Goal: Information Seeking & Learning: Learn about a topic

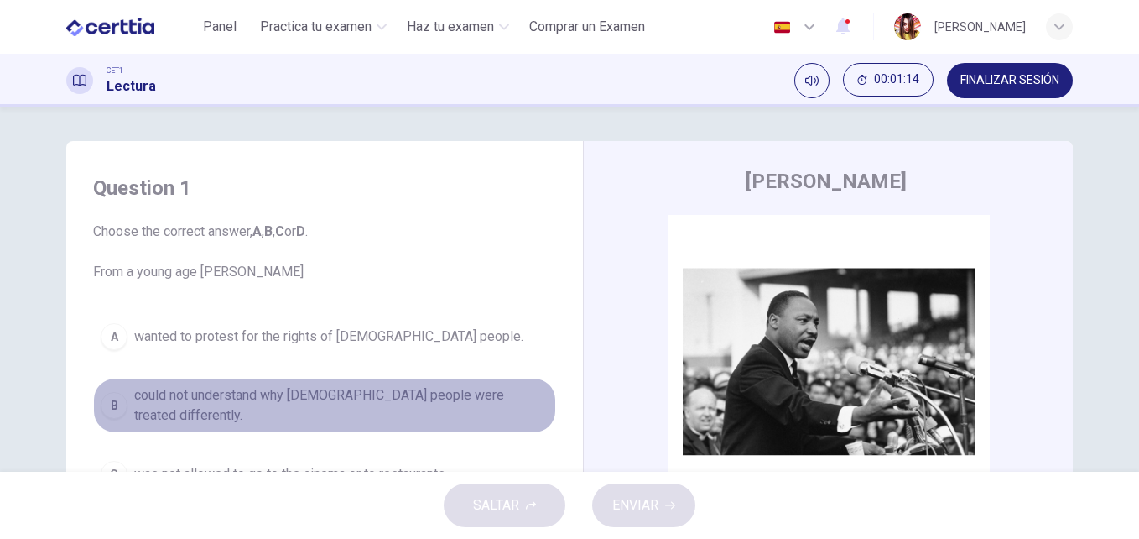
click at [205, 400] on span "could not understand why black people were treated differently." at bounding box center [341, 405] width 415 height 40
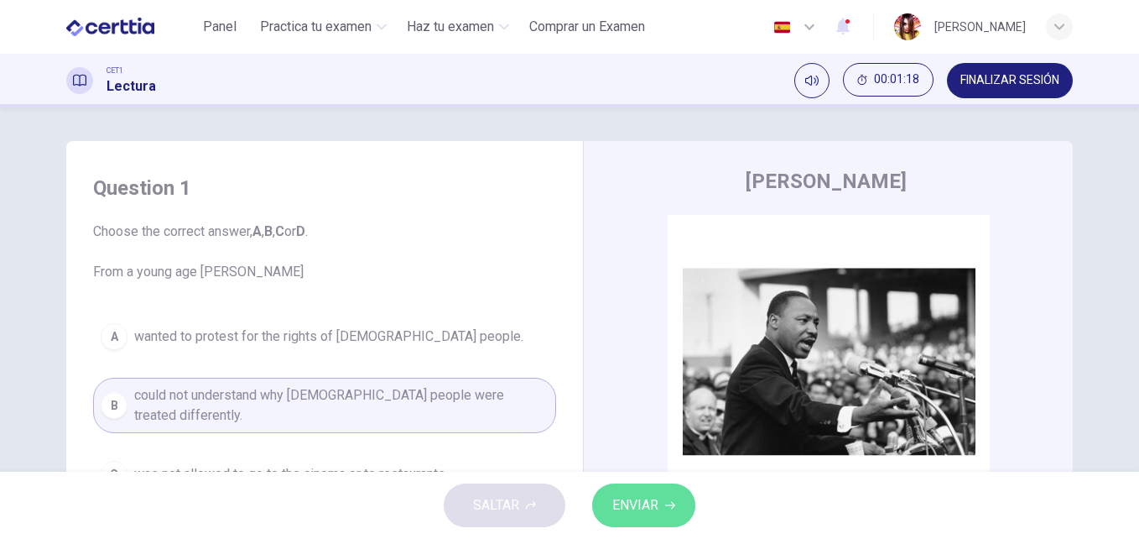
click at [633, 502] on span "ENVIAR" at bounding box center [636, 504] width 46 height 23
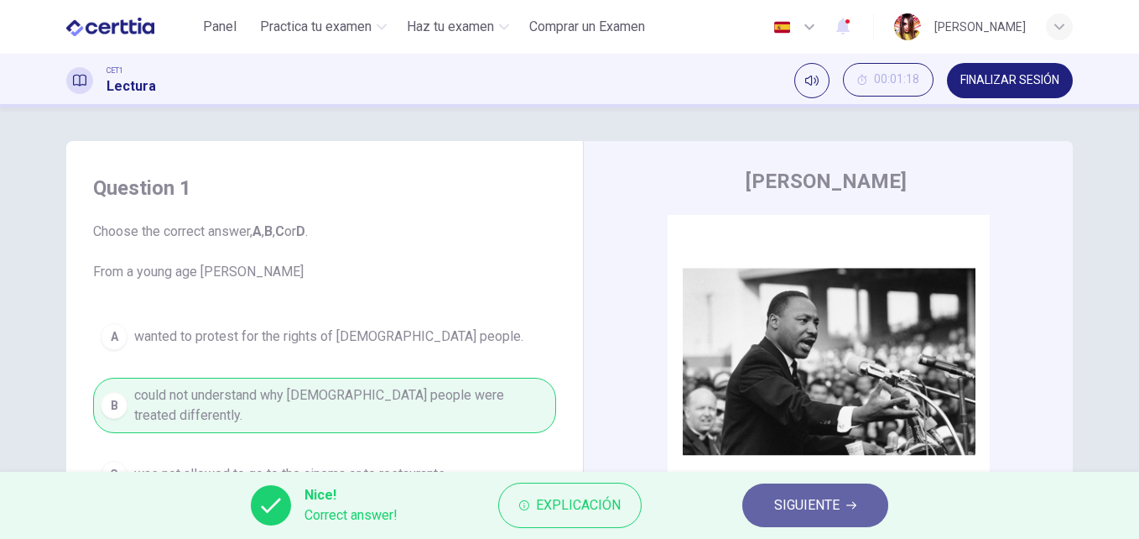
click at [847, 509] on icon "button" at bounding box center [852, 505] width 10 height 10
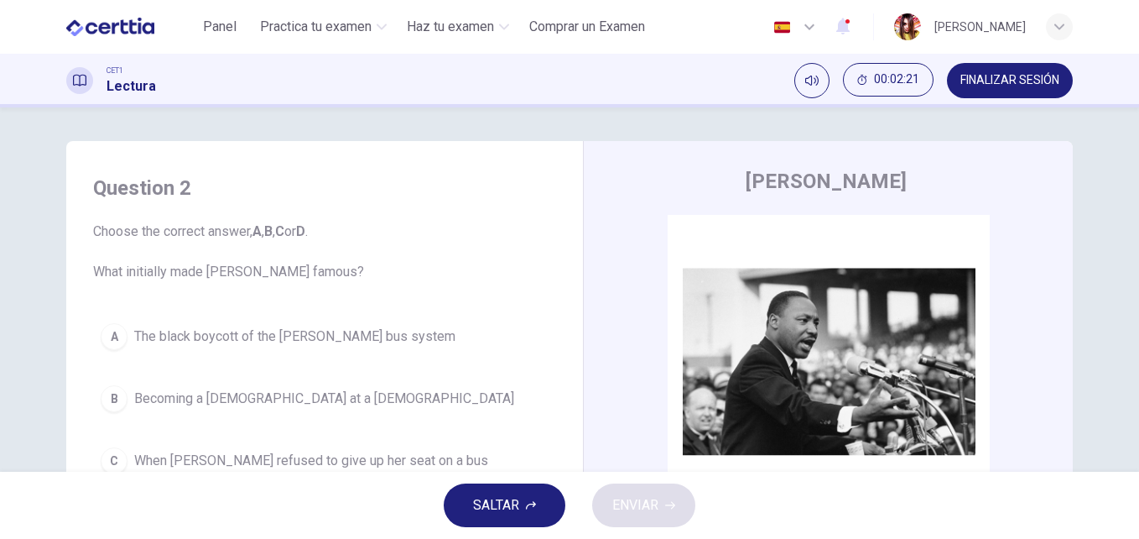
click at [305, 330] on span "The black boycott of the Montgomery bus system" at bounding box center [294, 336] width 321 height 20
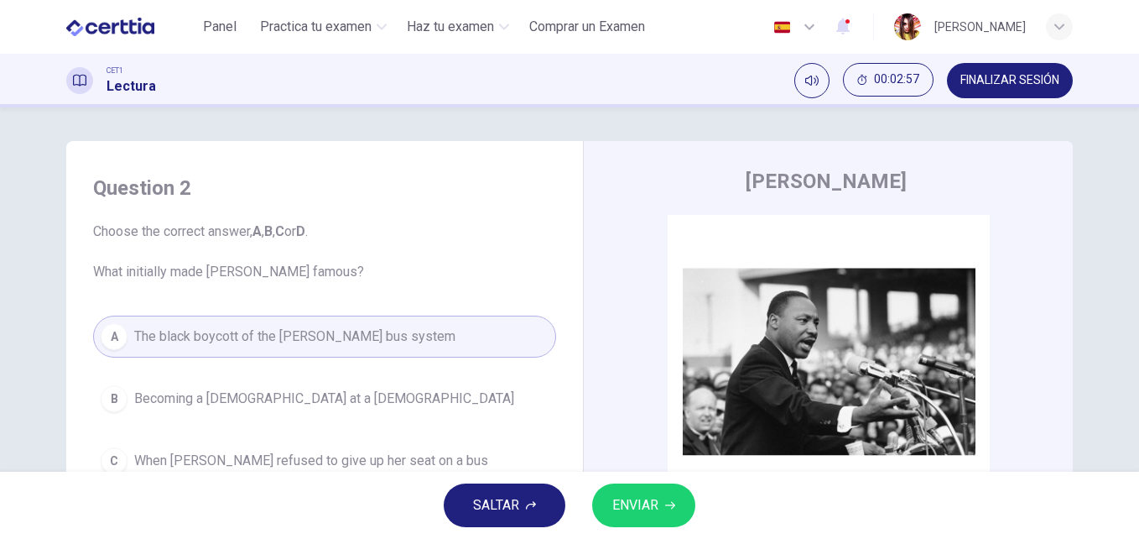
click at [631, 512] on span "ENVIAR" at bounding box center [636, 504] width 46 height 23
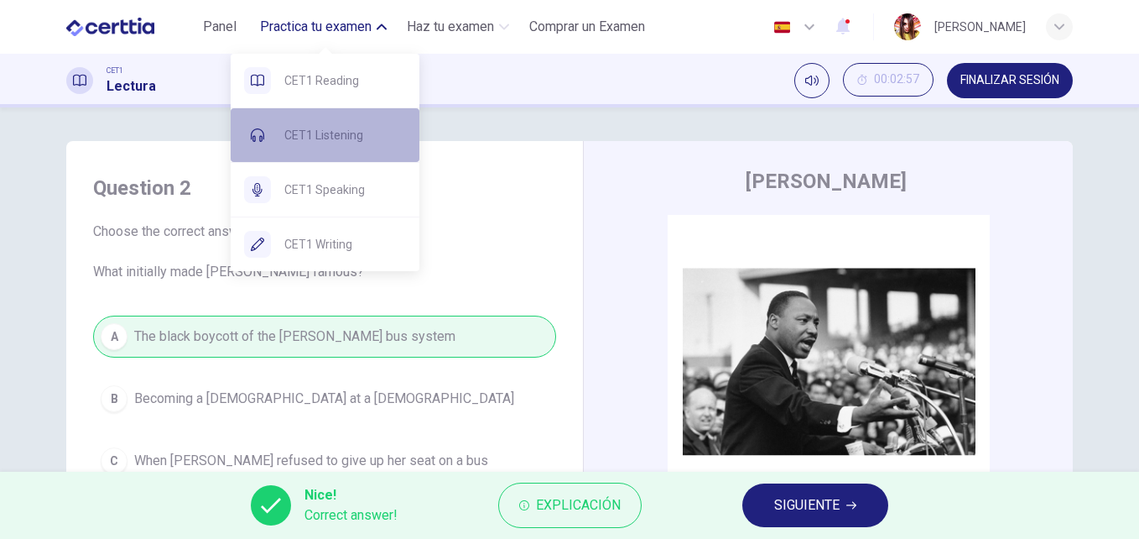
click at [332, 141] on span "CET1 Listening" at bounding box center [345, 135] width 122 height 20
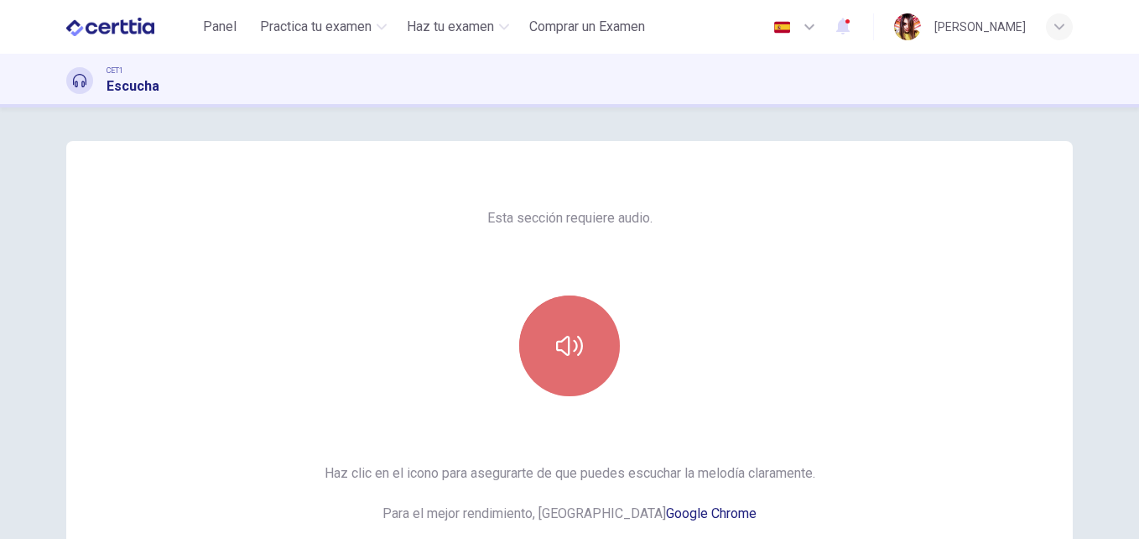
click at [562, 328] on button "button" at bounding box center [569, 345] width 101 height 101
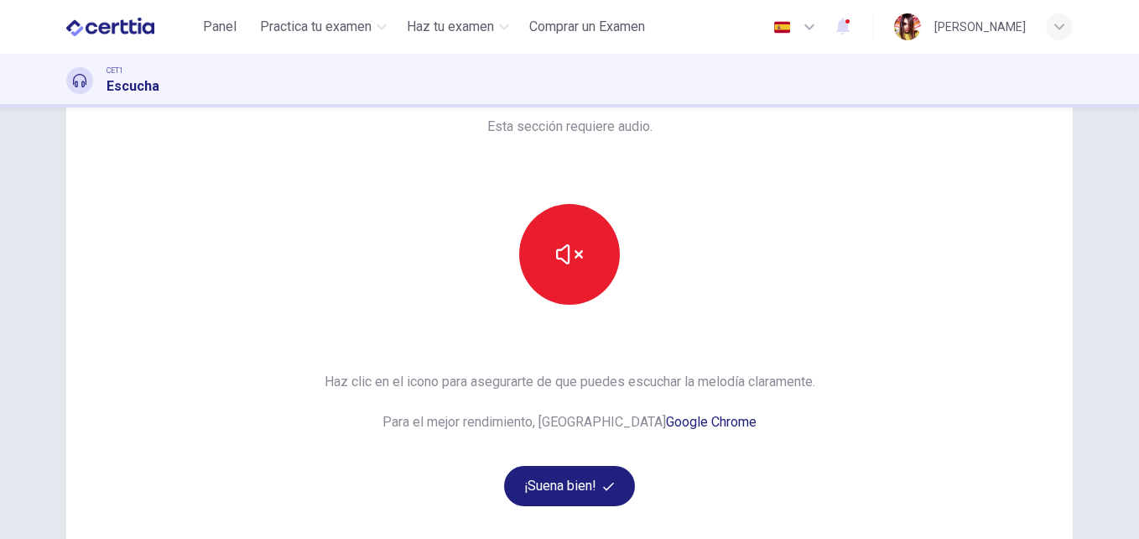
scroll to position [101, 0]
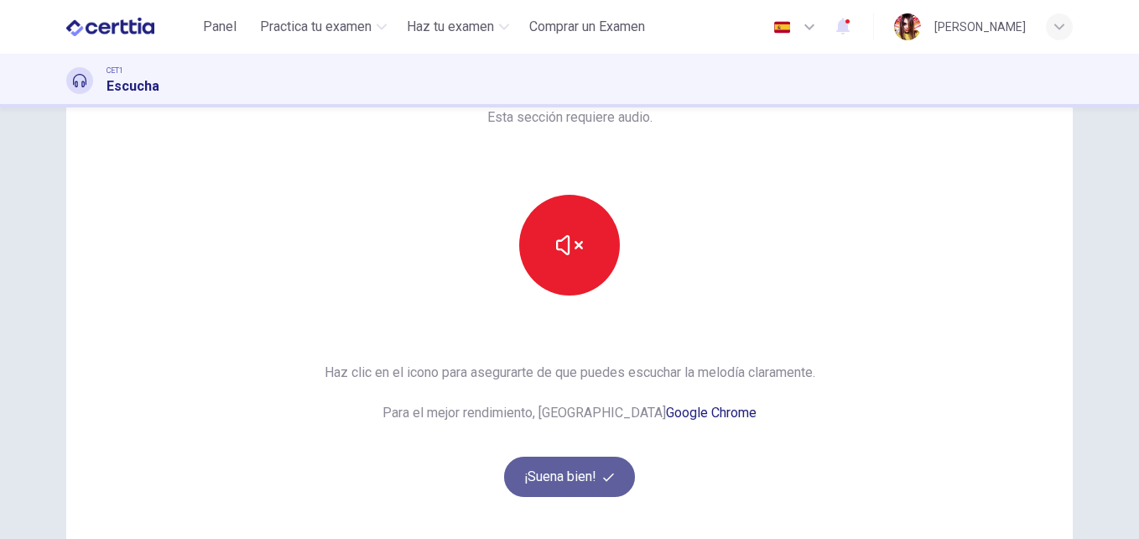
click at [548, 486] on button "¡Suena bien!" at bounding box center [569, 476] width 131 height 40
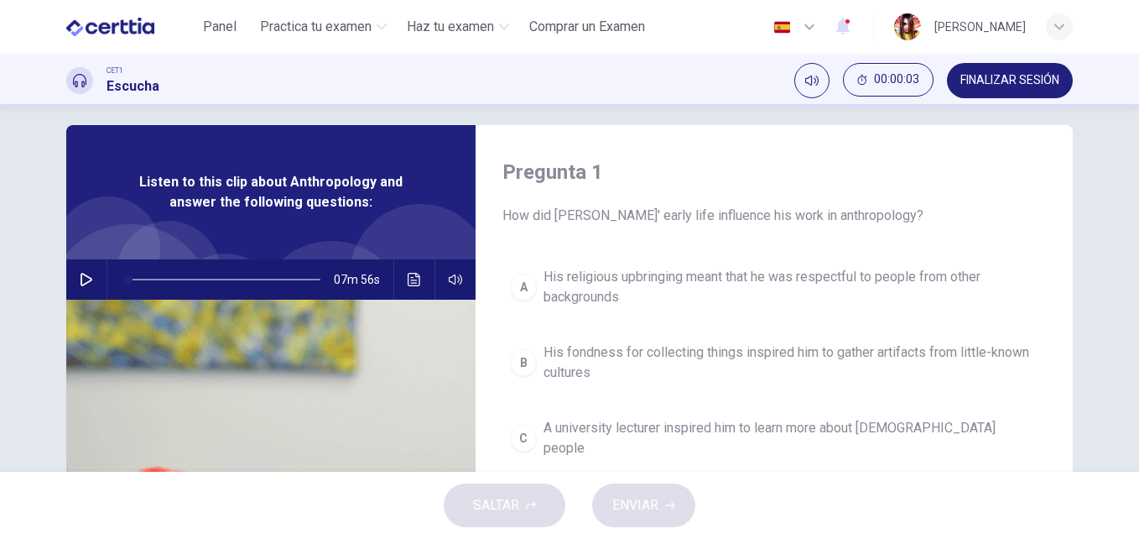
scroll to position [0, 0]
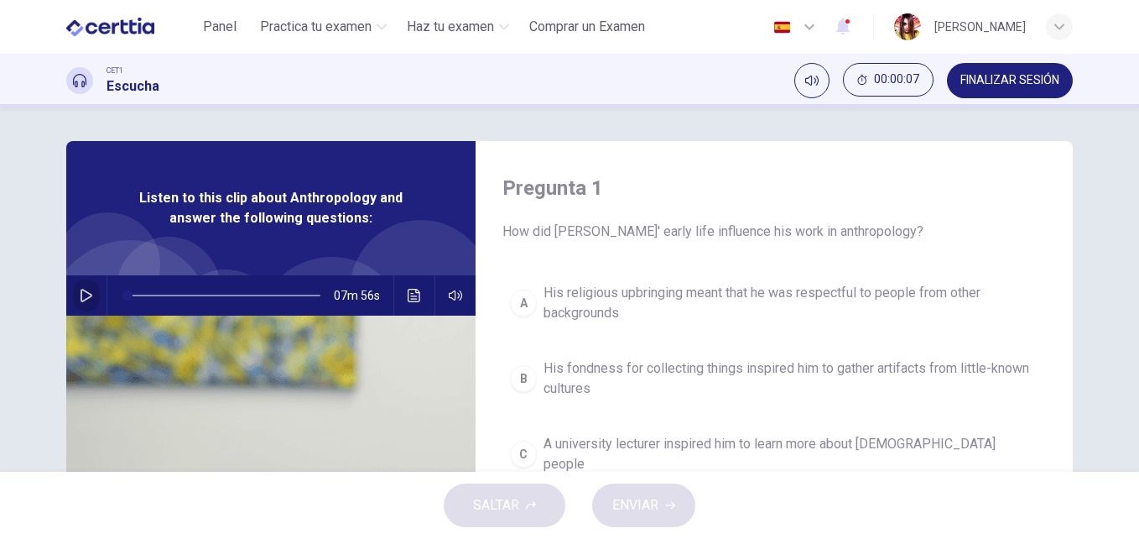
click at [80, 285] on button "button" at bounding box center [86, 295] width 27 height 40
type input "*"
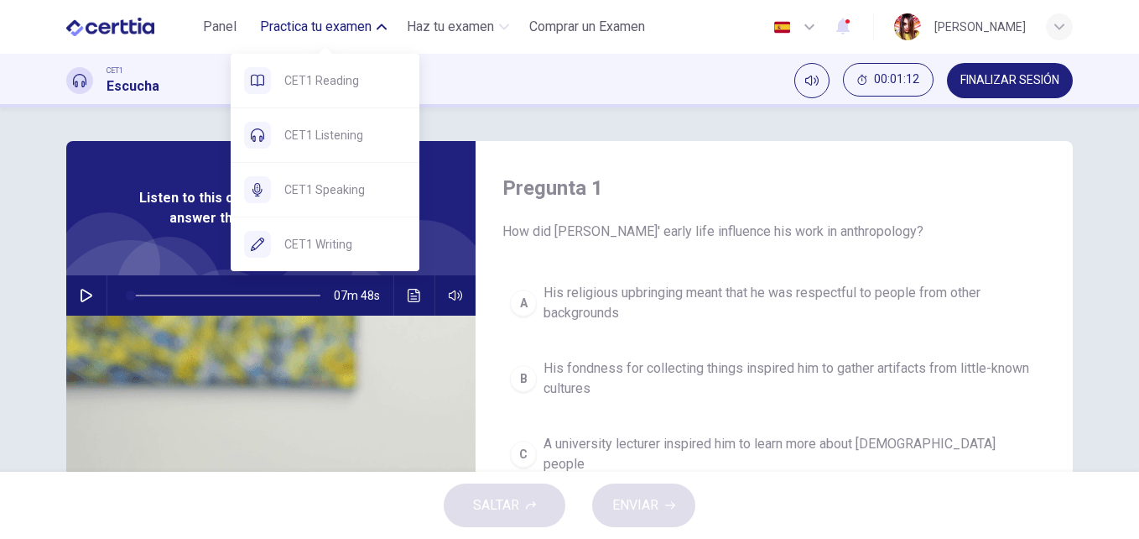
click at [387, 28] on icon "button" at bounding box center [382, 27] width 10 height 10
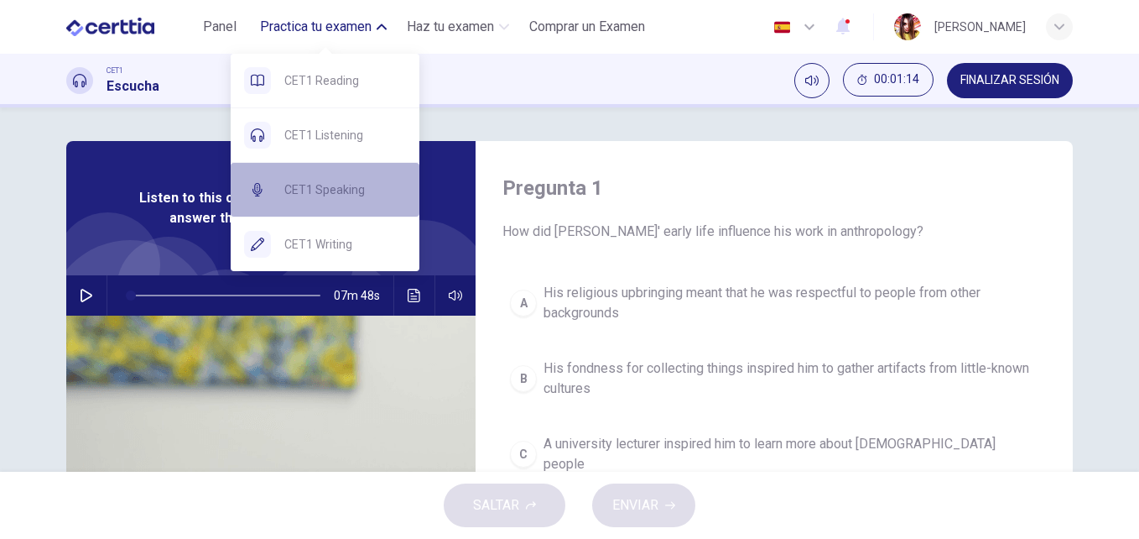
click at [314, 179] on div "CET1 Speaking" at bounding box center [325, 190] width 189 height 54
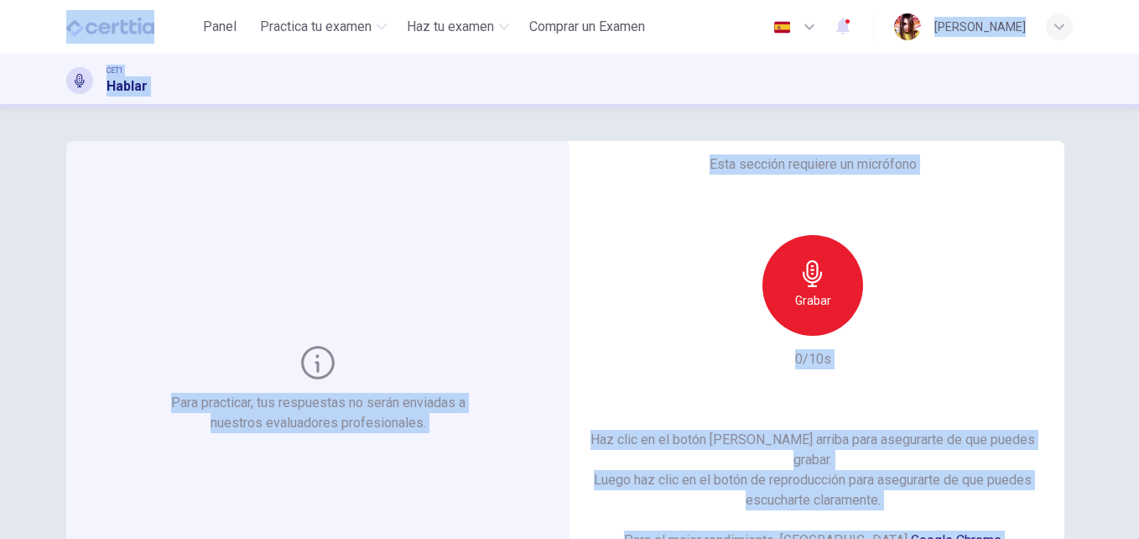
click at [837, 302] on div "Grabar" at bounding box center [813, 285] width 101 height 101
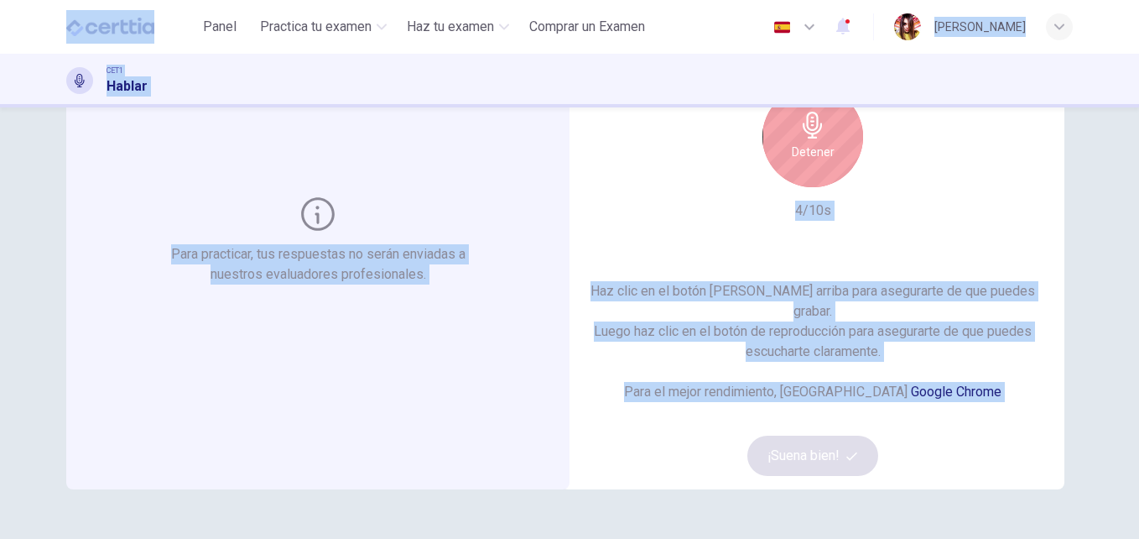
scroll to position [168, 0]
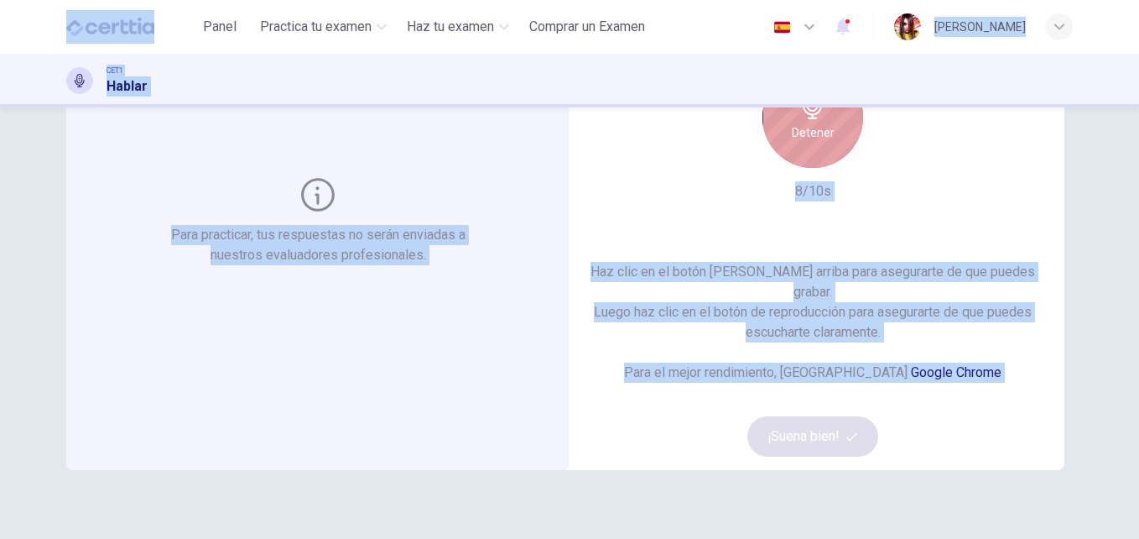
click at [821, 138] on h6 "Detener" at bounding box center [813, 133] width 43 height 20
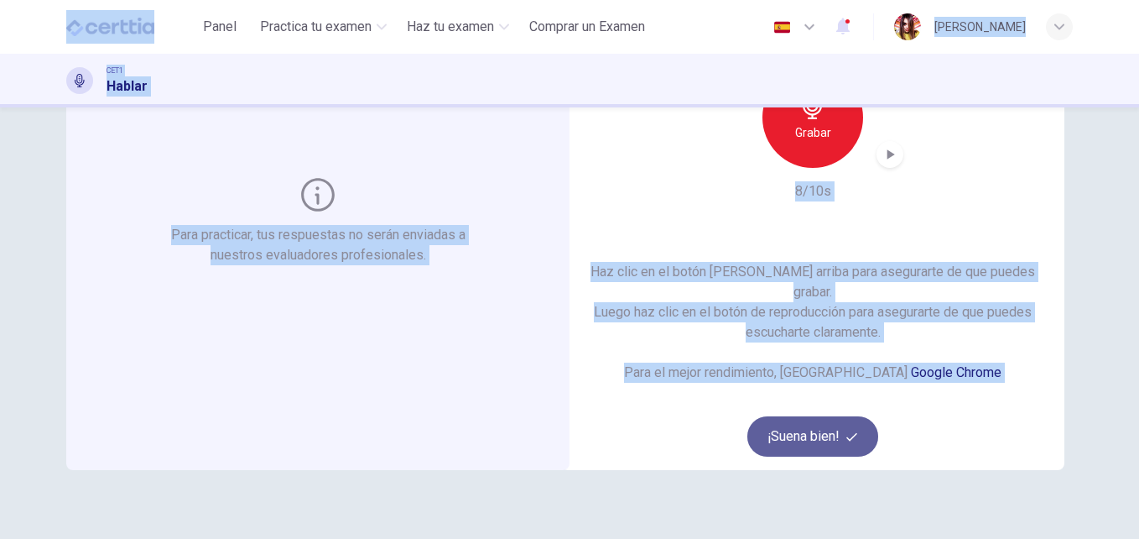
click at [800, 425] on button "¡Suena bien!" at bounding box center [813, 436] width 131 height 40
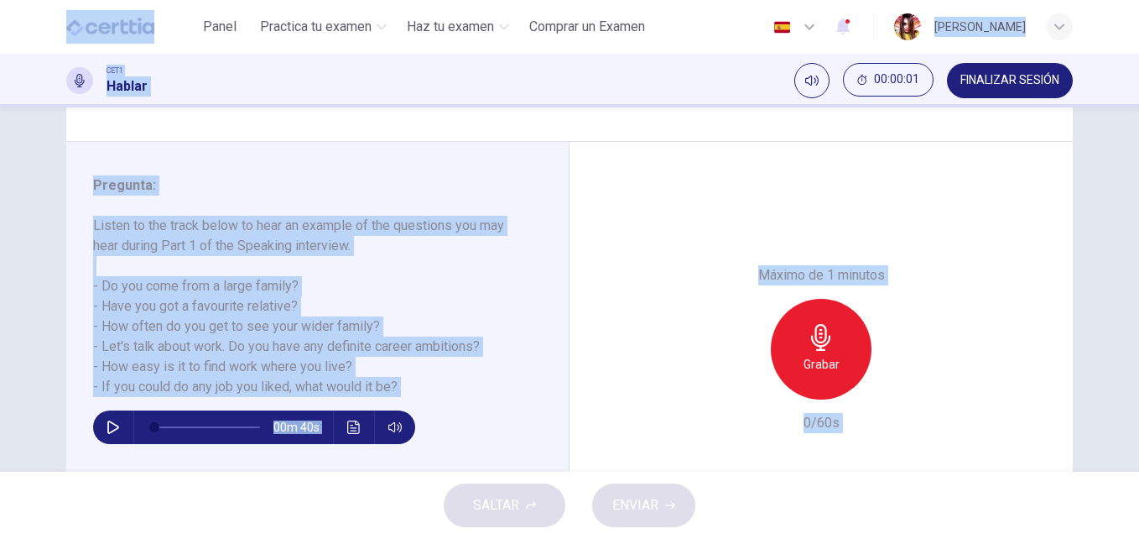
click at [671, 284] on div "Máximo de 1 minutos Grabar 0/60s" at bounding box center [821, 349] width 503 height 415
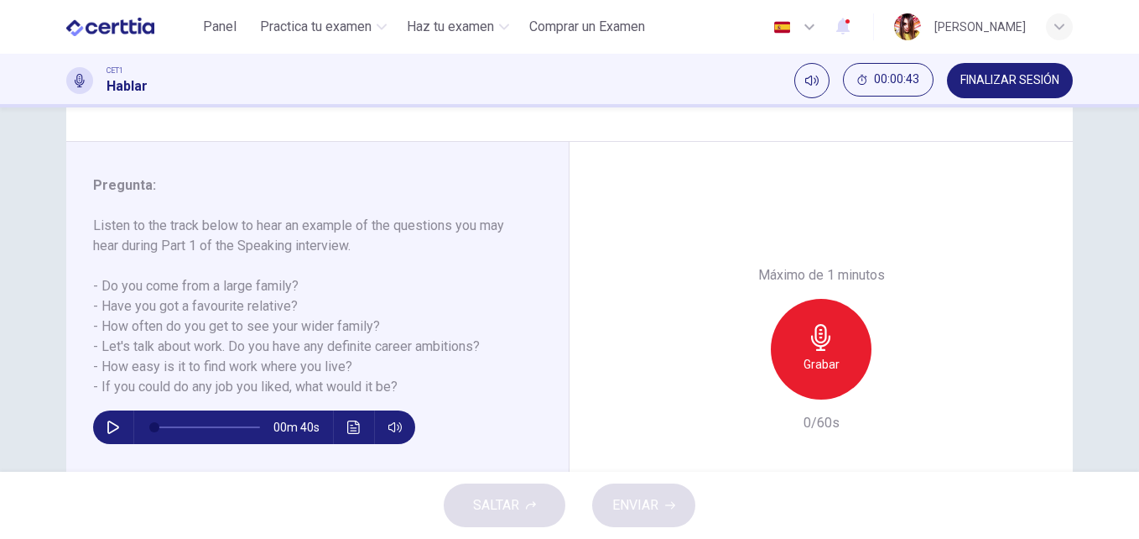
click at [107, 430] on icon "button" at bounding box center [113, 426] width 13 height 13
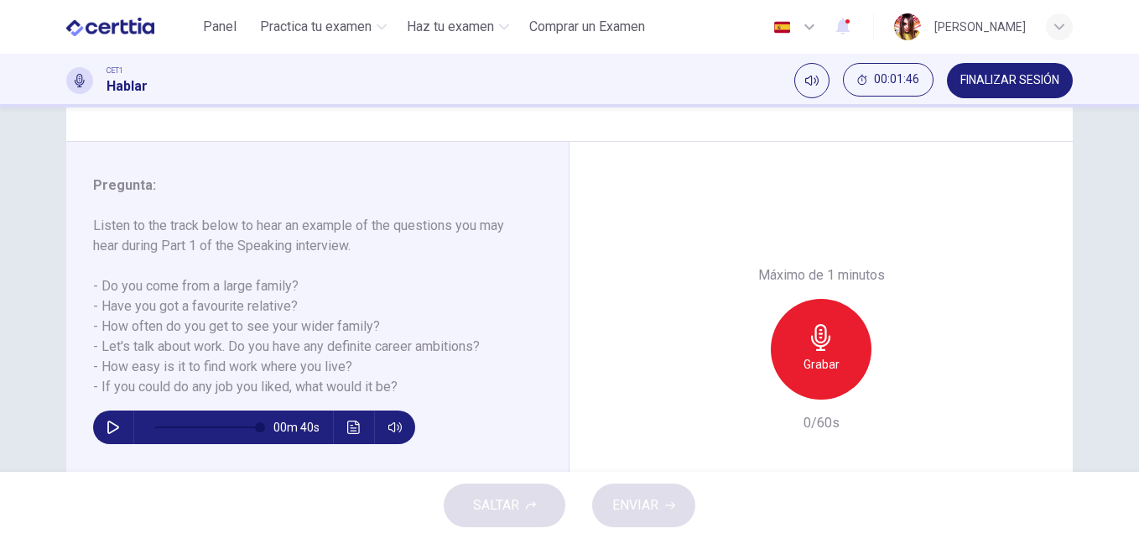
type input "*"
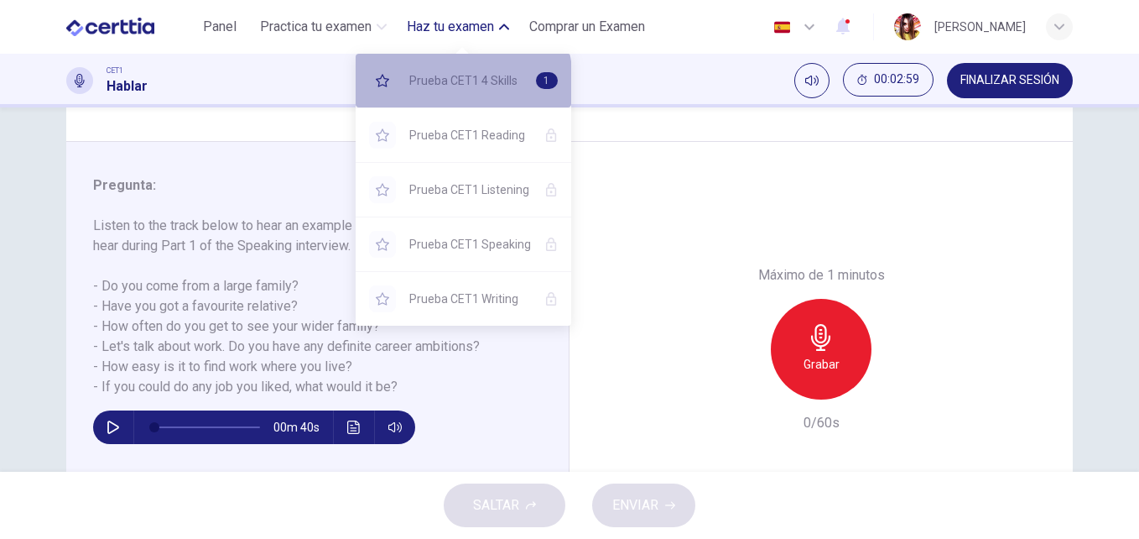
click at [432, 83] on span "Prueba CET1 4 Skills" at bounding box center [465, 80] width 113 height 20
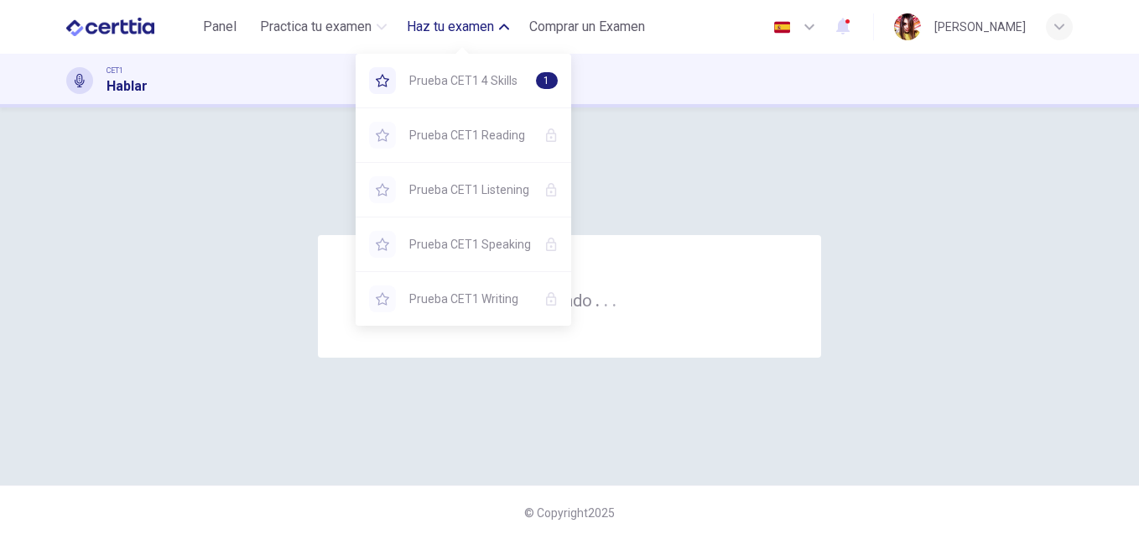
scroll to position [0, 0]
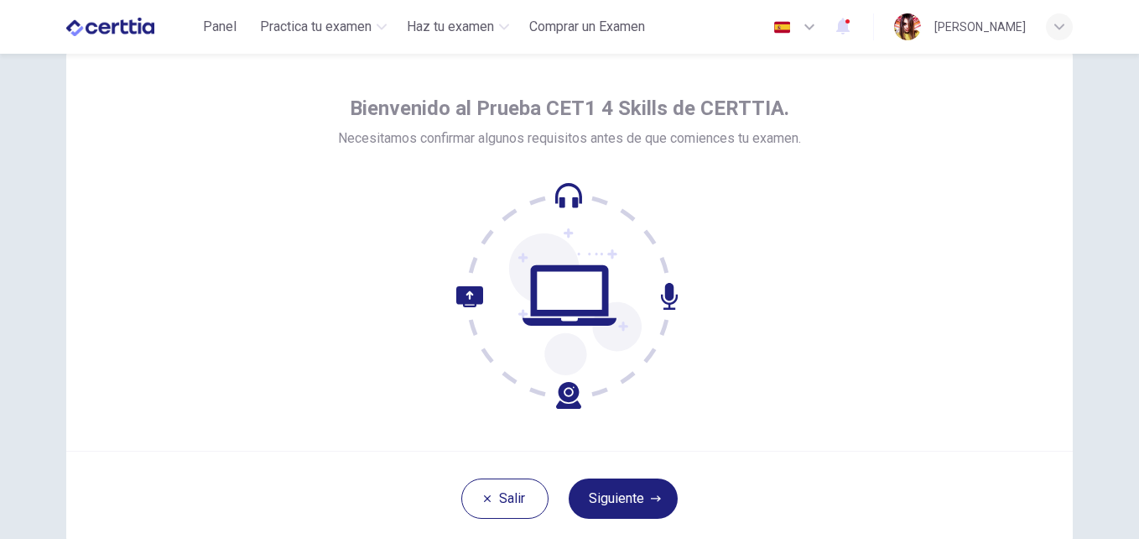
scroll to position [67, 0]
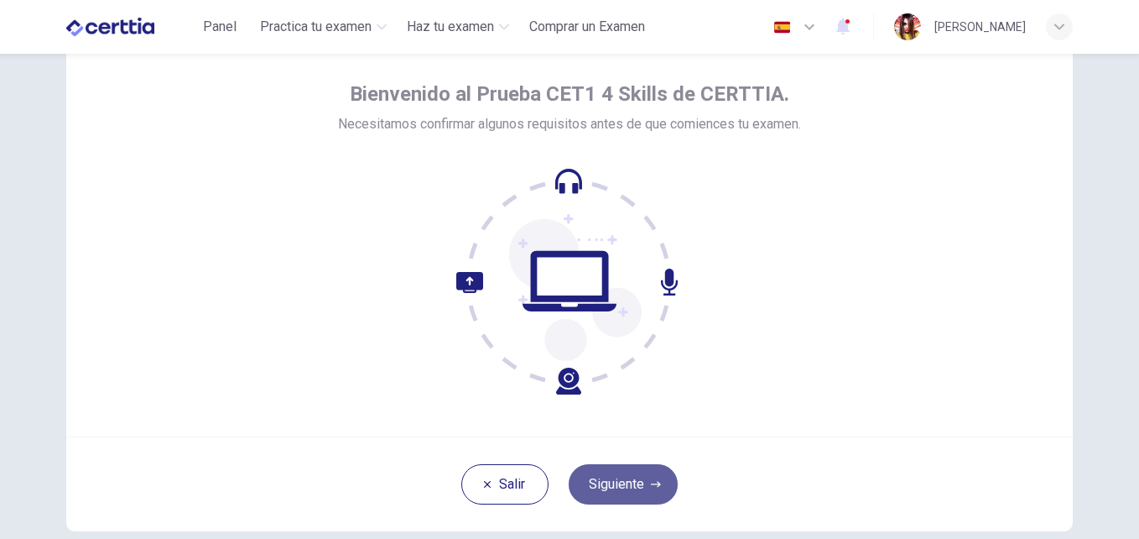
click at [597, 472] on button "Siguiente" at bounding box center [623, 484] width 109 height 40
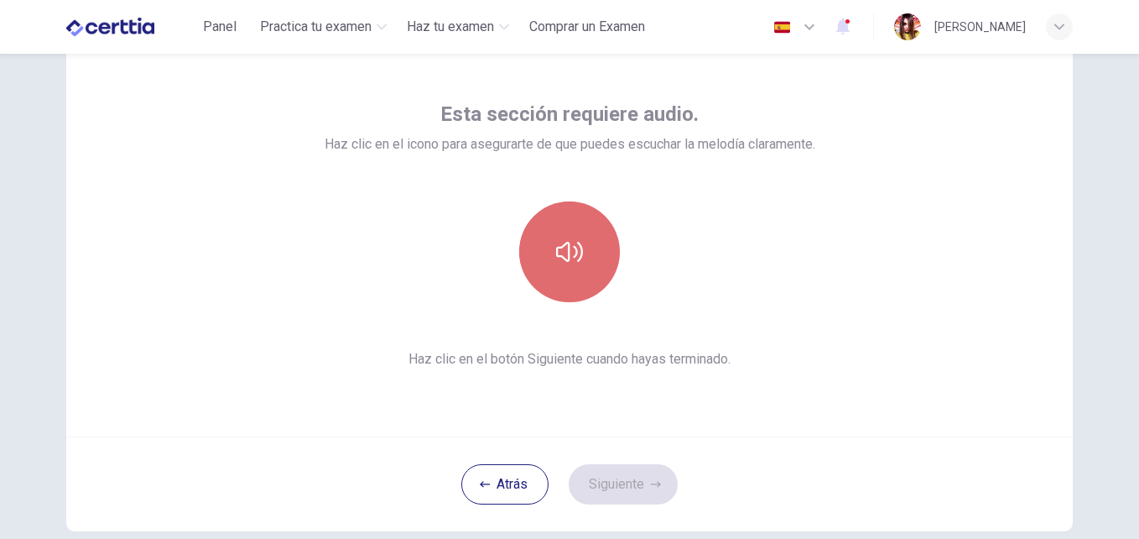
click at [550, 263] on button "button" at bounding box center [569, 251] width 101 height 101
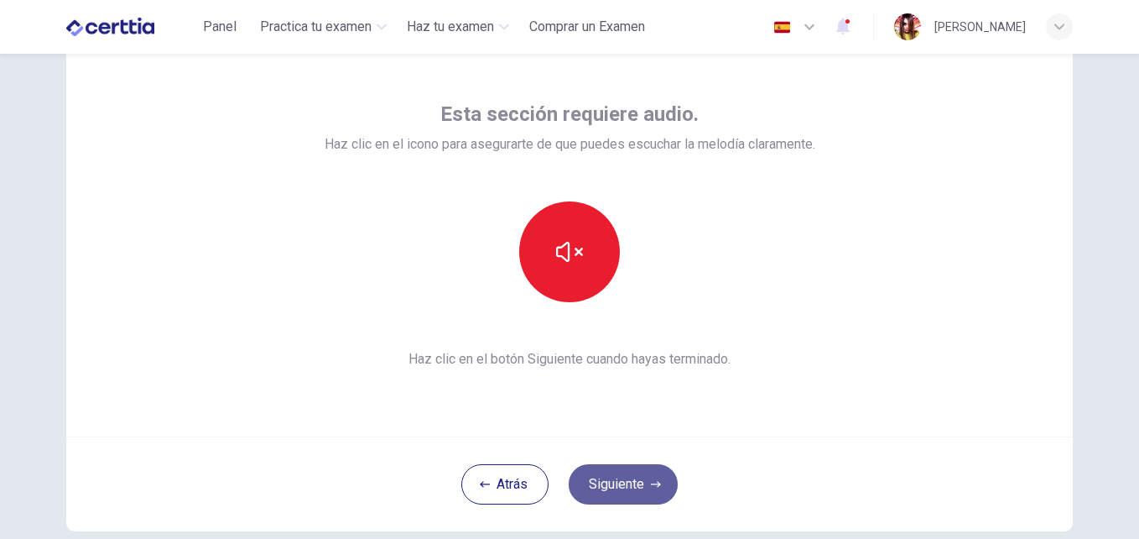
click at [630, 489] on button "Siguiente" at bounding box center [623, 484] width 109 height 40
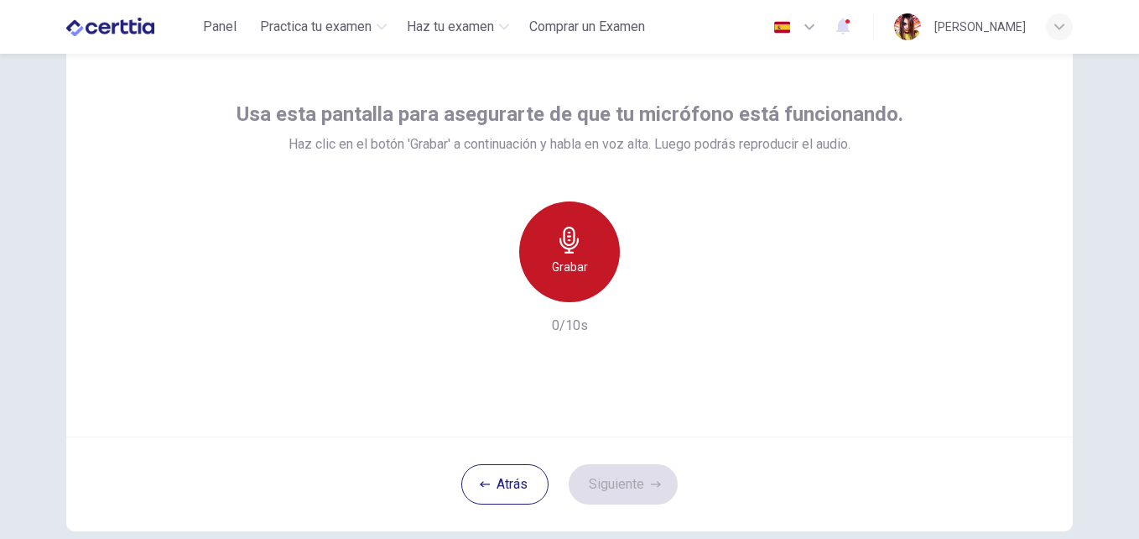
click at [566, 245] on icon "button" at bounding box center [569, 240] width 19 height 27
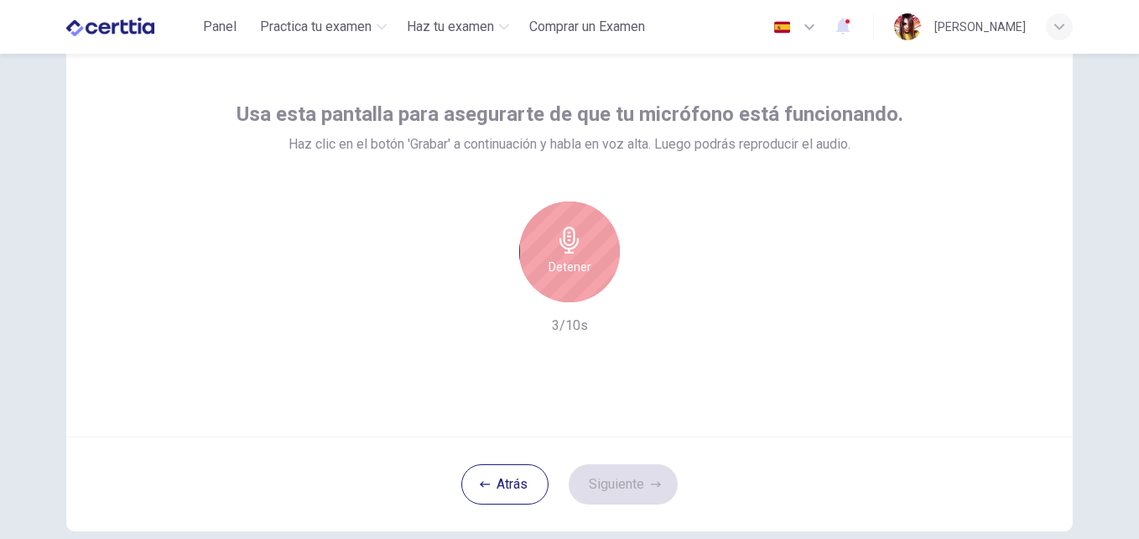
click at [566, 245] on icon "button" at bounding box center [569, 240] width 19 height 27
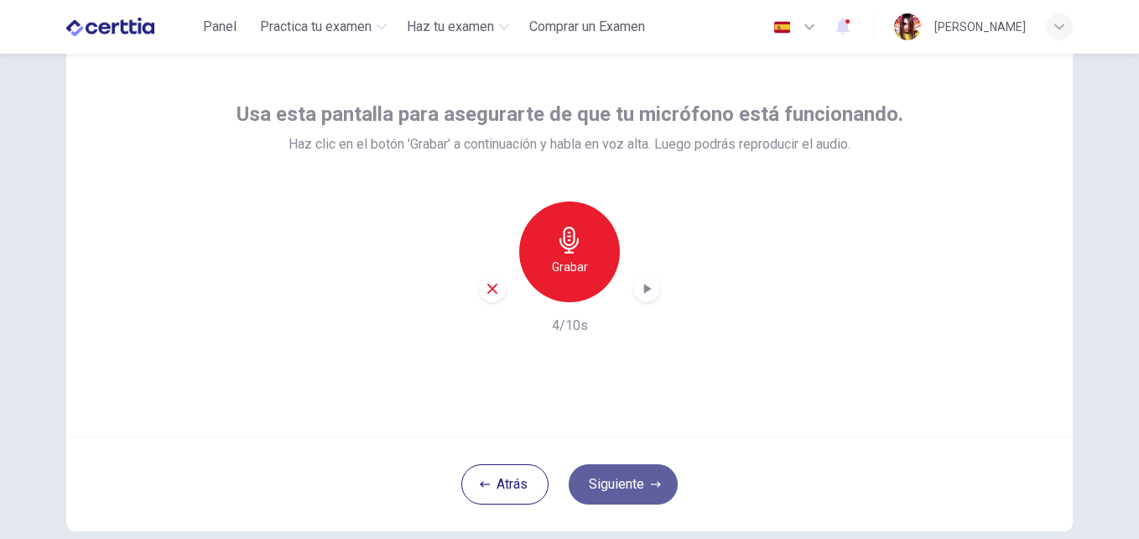
click at [630, 493] on button "Siguiente" at bounding box center [623, 484] width 109 height 40
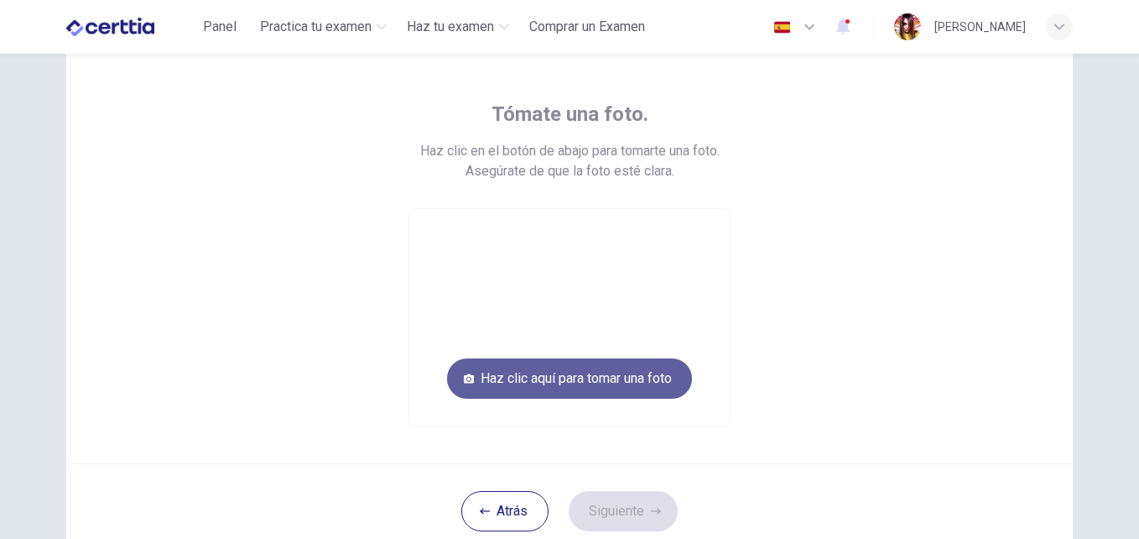
click at [615, 381] on button "Haz clic aquí para tomar una foto" at bounding box center [569, 378] width 245 height 40
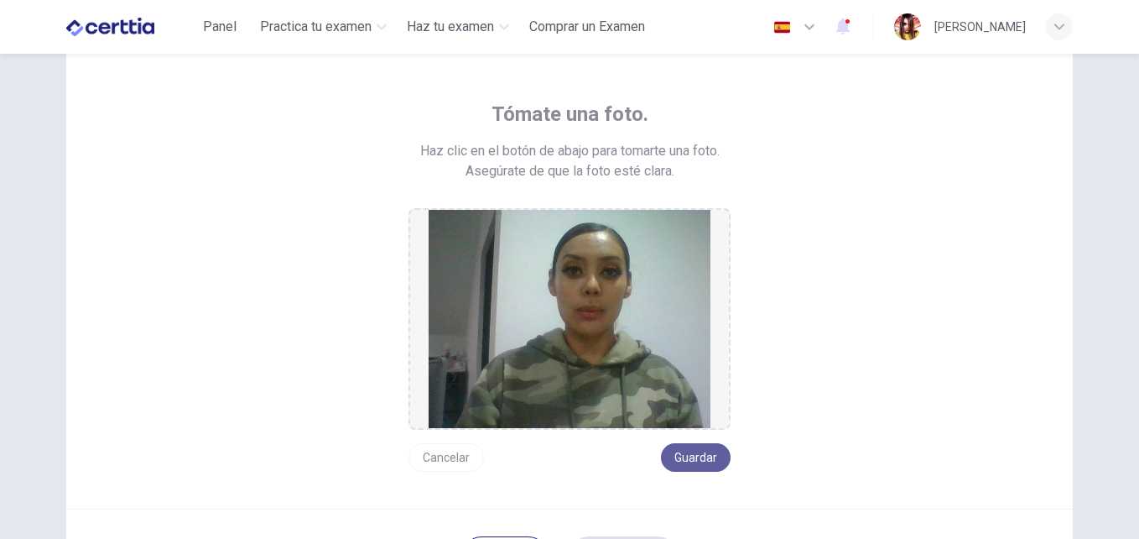
click at [686, 452] on button "Guardar" at bounding box center [696, 457] width 70 height 29
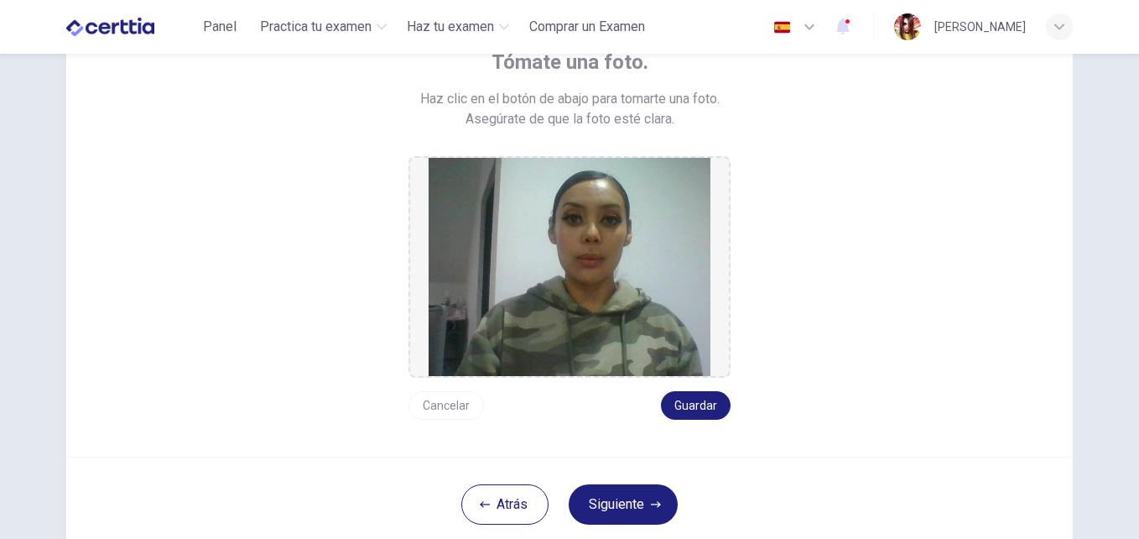
scroll to position [134, 0]
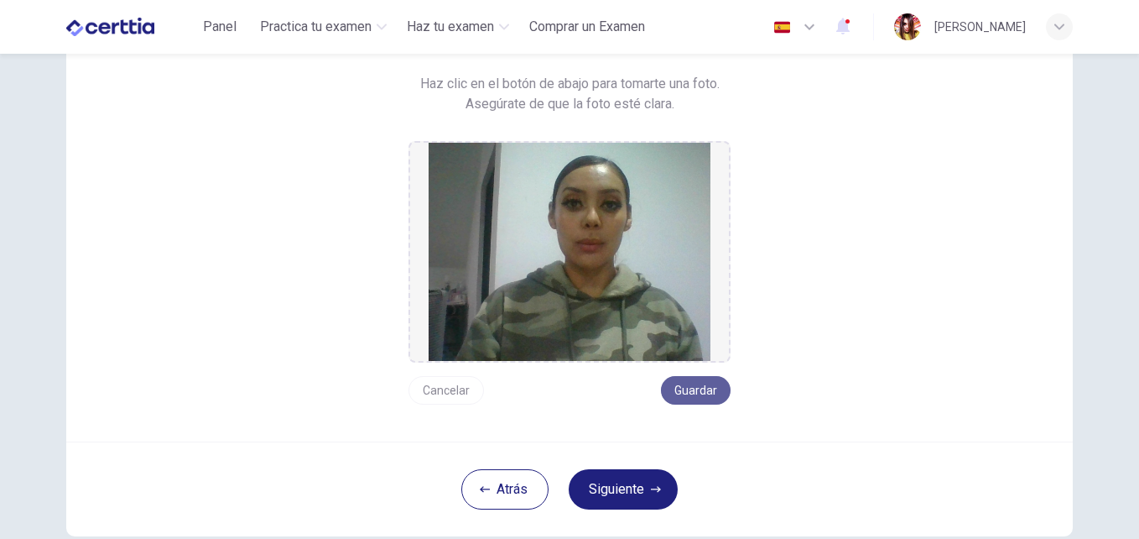
click at [697, 388] on button "Guardar" at bounding box center [696, 390] width 70 height 29
click at [622, 483] on button "Siguiente" at bounding box center [623, 489] width 109 height 40
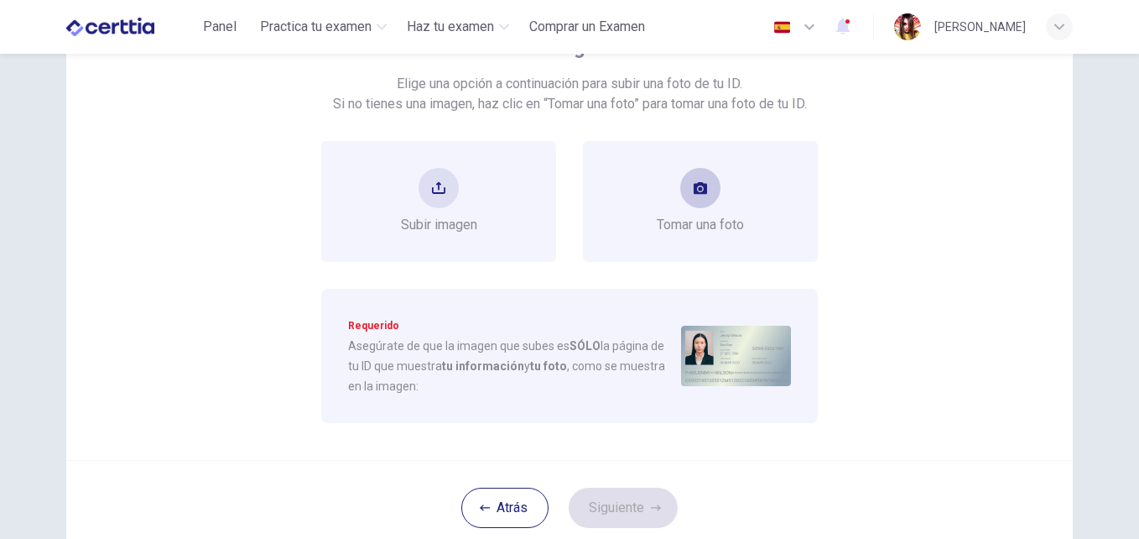
click at [700, 201] on button "take photo" at bounding box center [701, 188] width 40 height 40
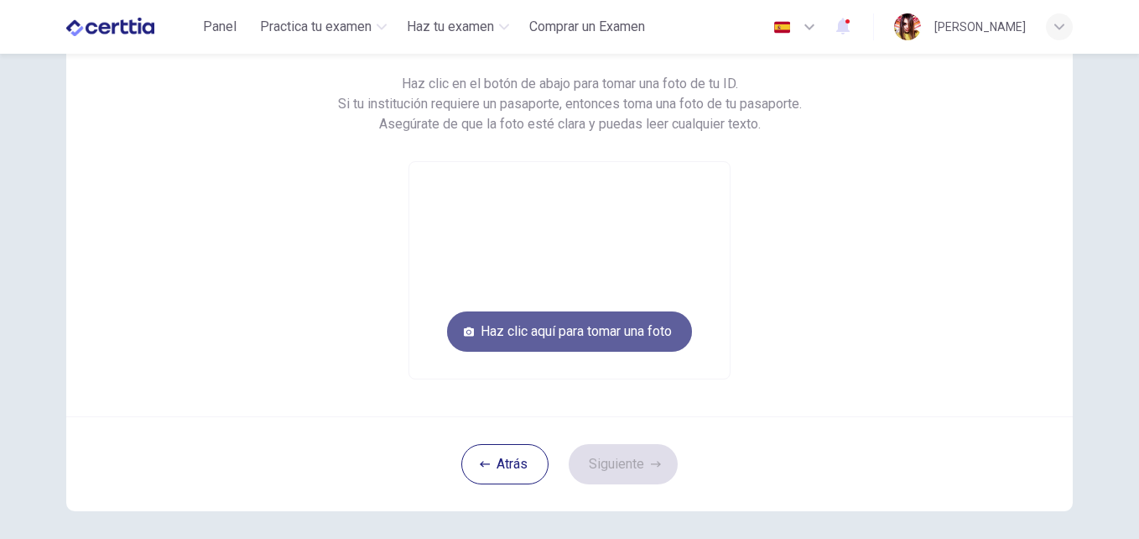
click at [580, 326] on button "Haz clic aquí para tomar una foto" at bounding box center [569, 331] width 245 height 40
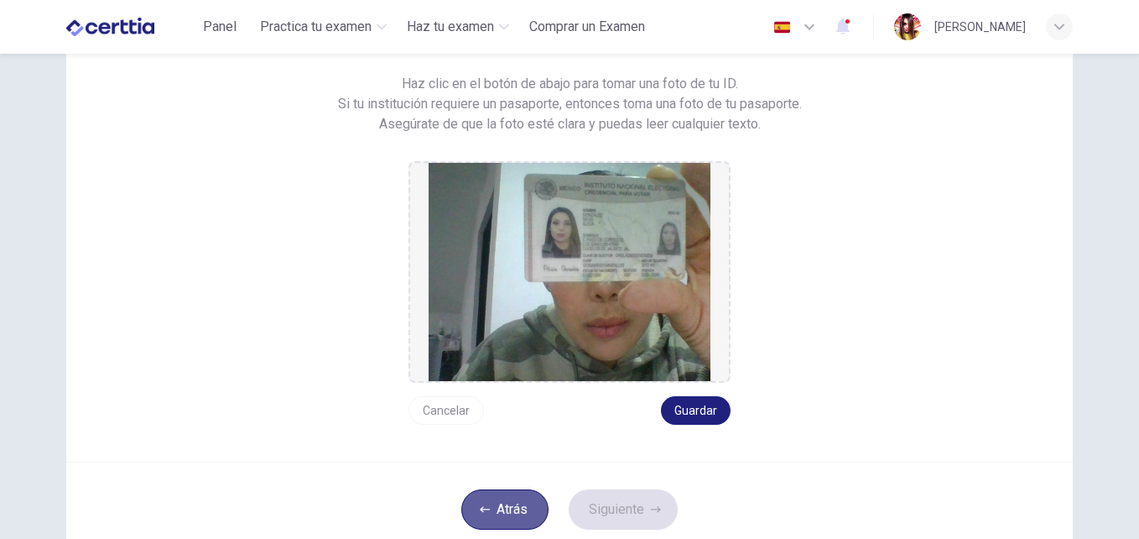
click at [495, 503] on button "Atrás" at bounding box center [505, 509] width 87 height 40
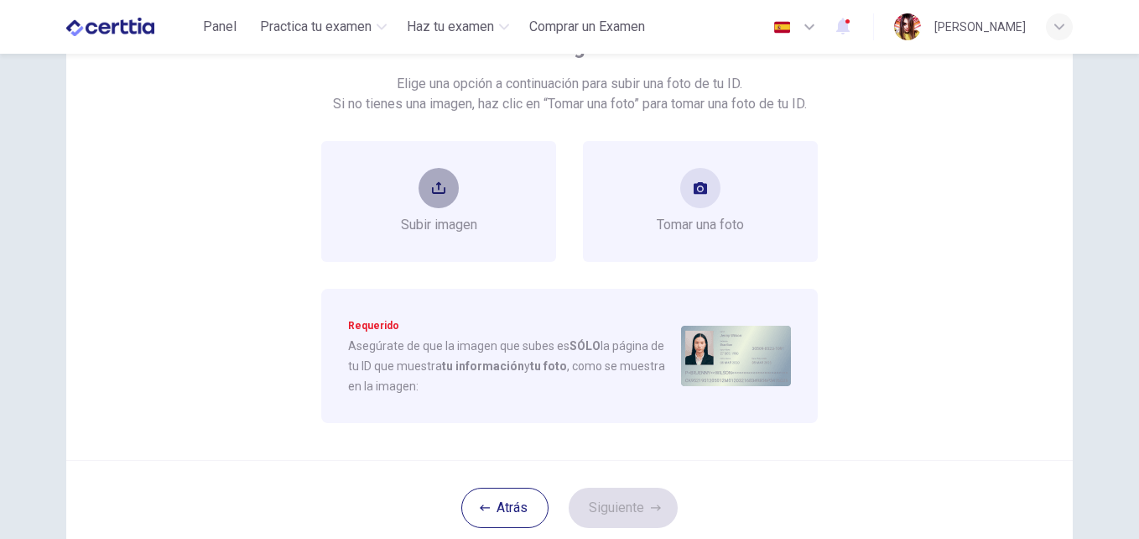
click at [430, 196] on button "upload" at bounding box center [439, 188] width 40 height 40
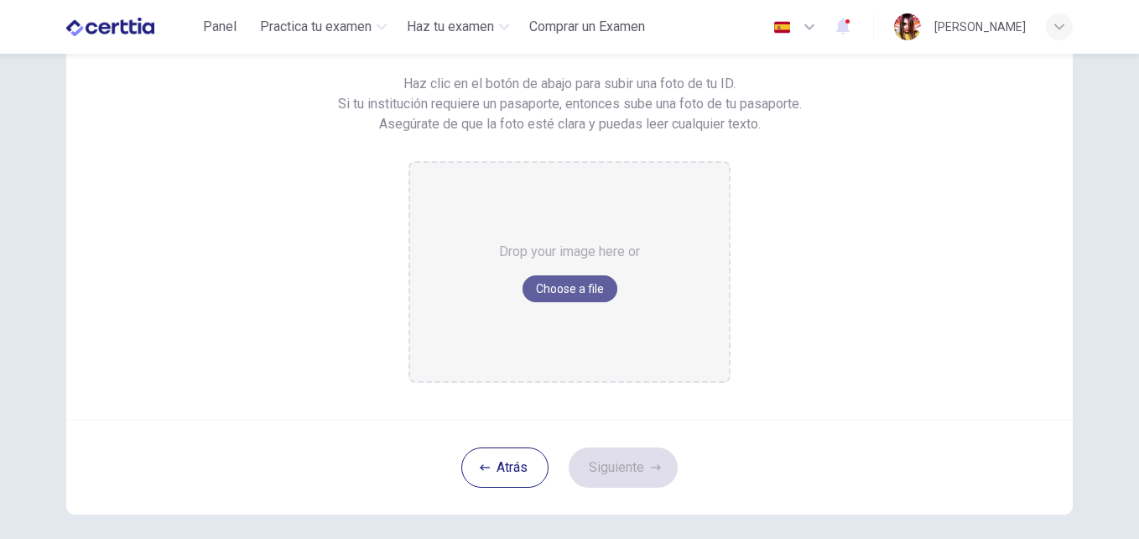
click at [553, 290] on button "Choose a file" at bounding box center [570, 288] width 95 height 27
click at [512, 475] on button "Atrás" at bounding box center [505, 467] width 87 height 40
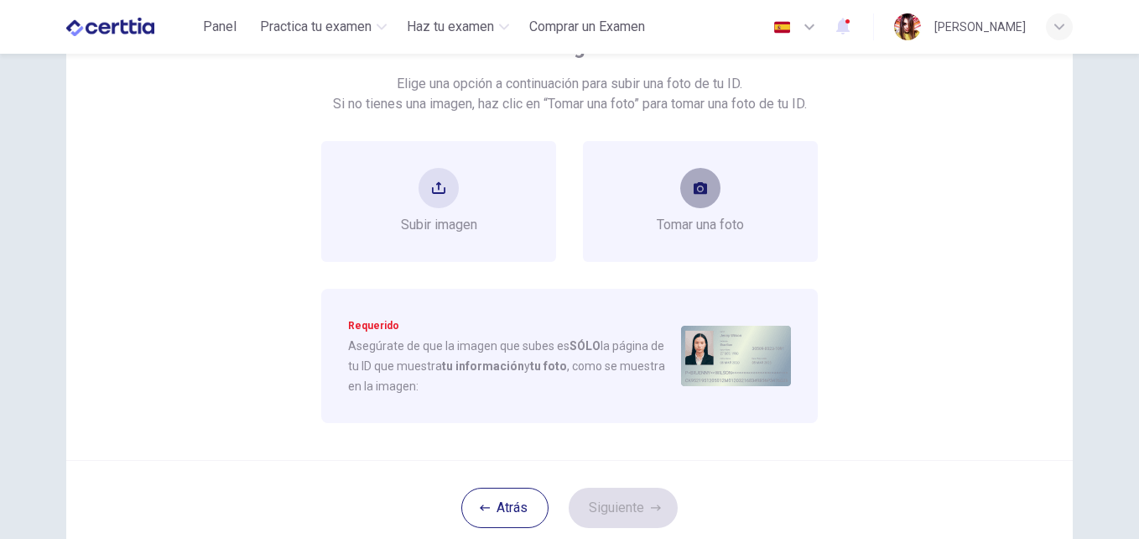
click at [686, 196] on button "take photo" at bounding box center [701, 188] width 40 height 40
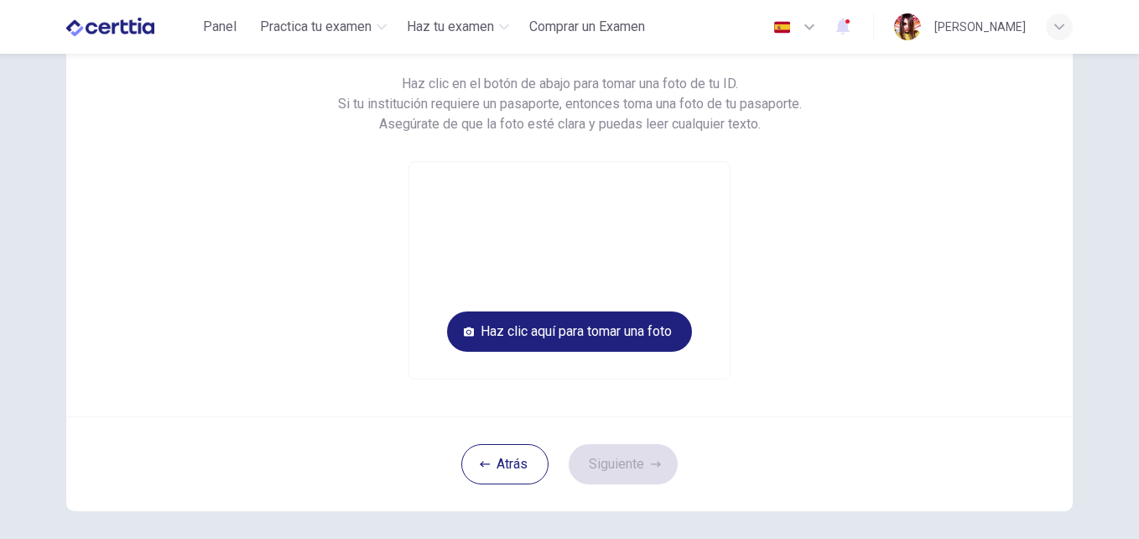
click at [492, 262] on video at bounding box center [569, 270] width 321 height 216
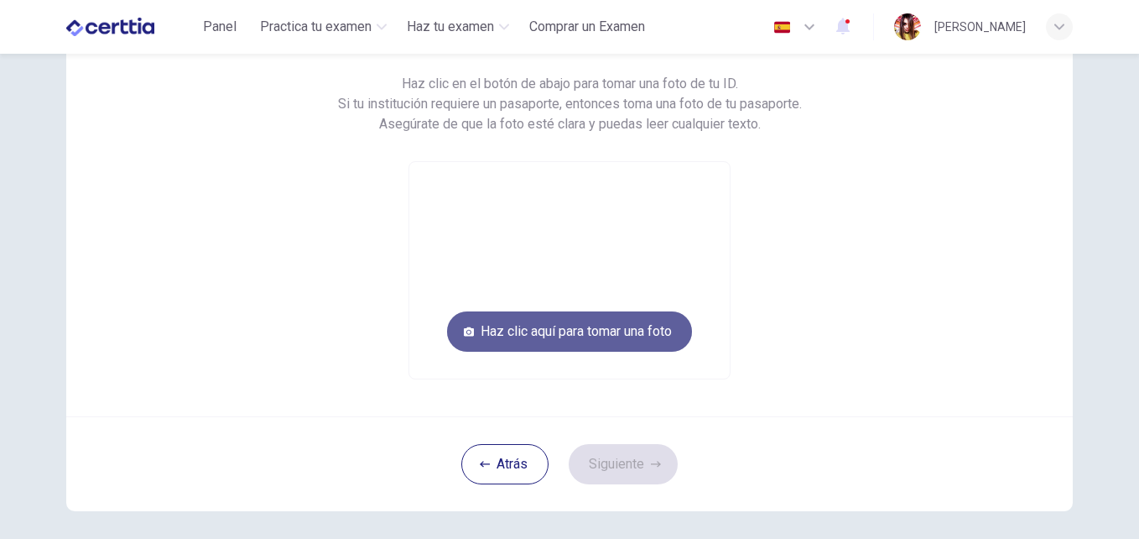
click at [532, 334] on button "Haz clic aquí para tomar una foto" at bounding box center [569, 331] width 245 height 40
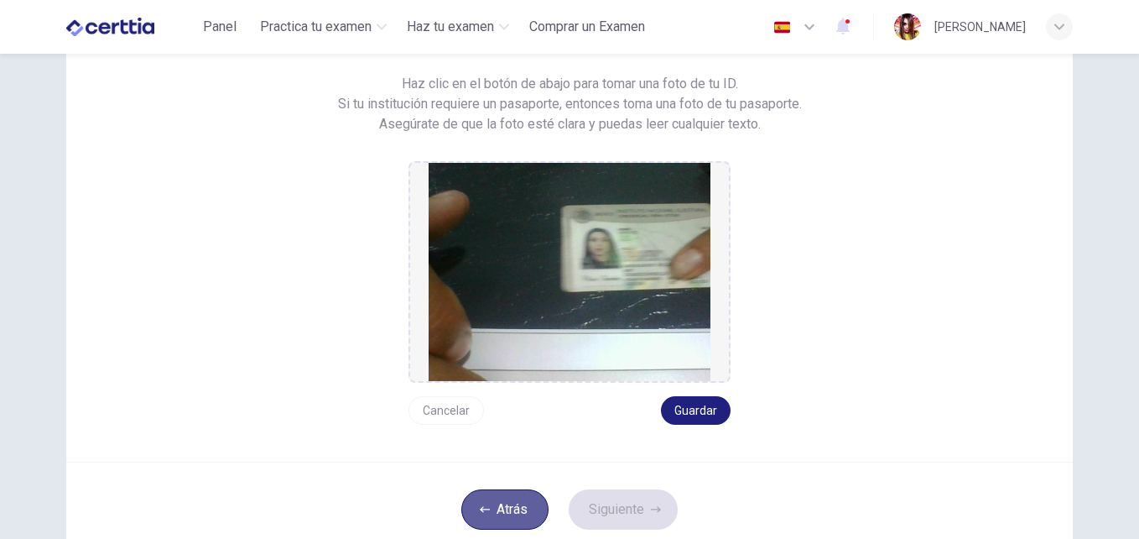
click at [487, 509] on button "Atrás" at bounding box center [505, 509] width 87 height 40
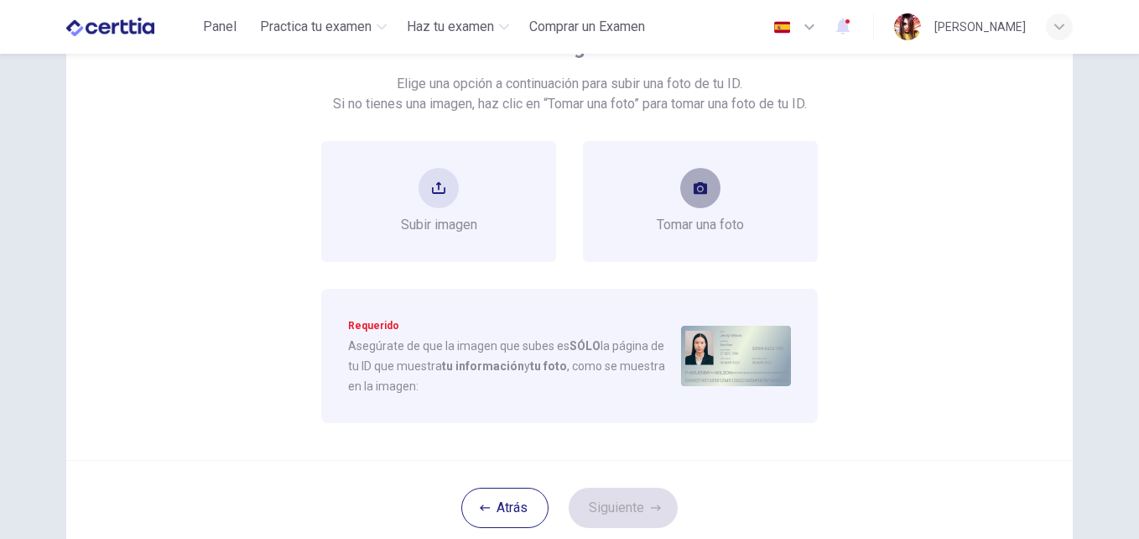
click at [695, 194] on icon "take photo" at bounding box center [700, 188] width 13 height 12
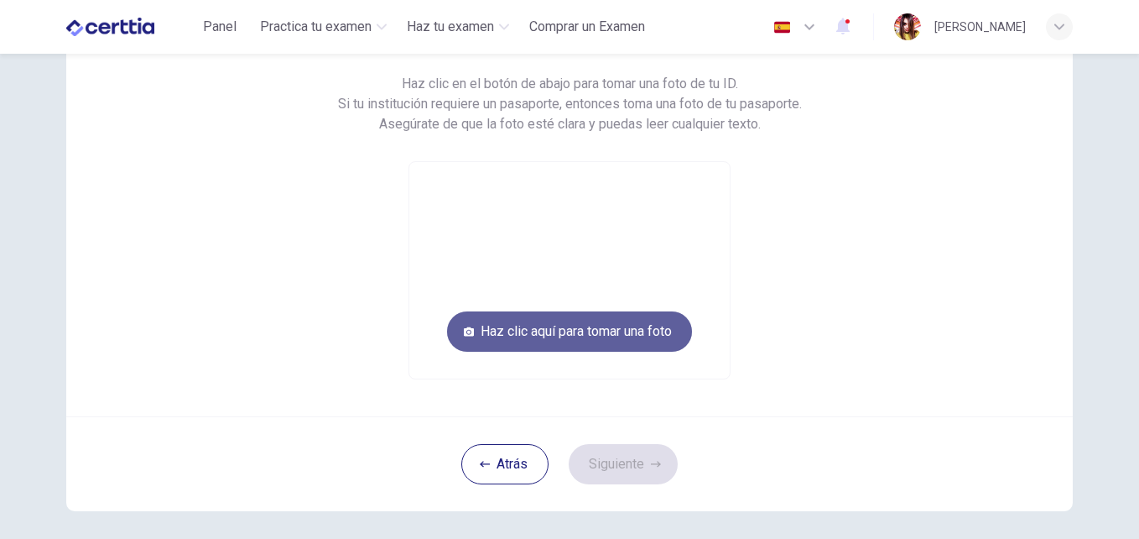
click at [661, 336] on button "Haz clic aquí para tomar una foto" at bounding box center [569, 331] width 245 height 40
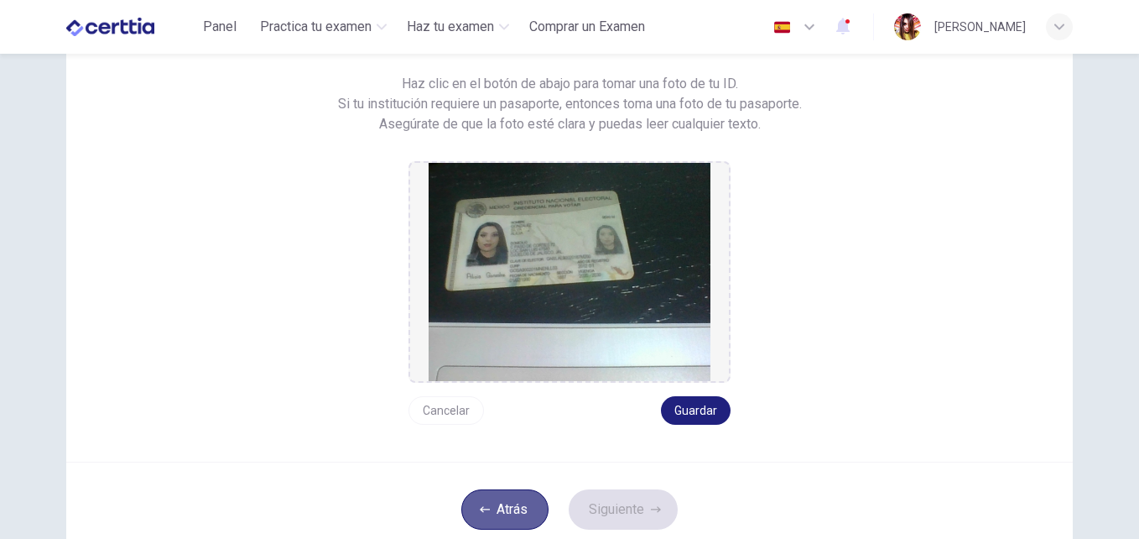
click at [524, 506] on button "Atrás" at bounding box center [505, 509] width 87 height 40
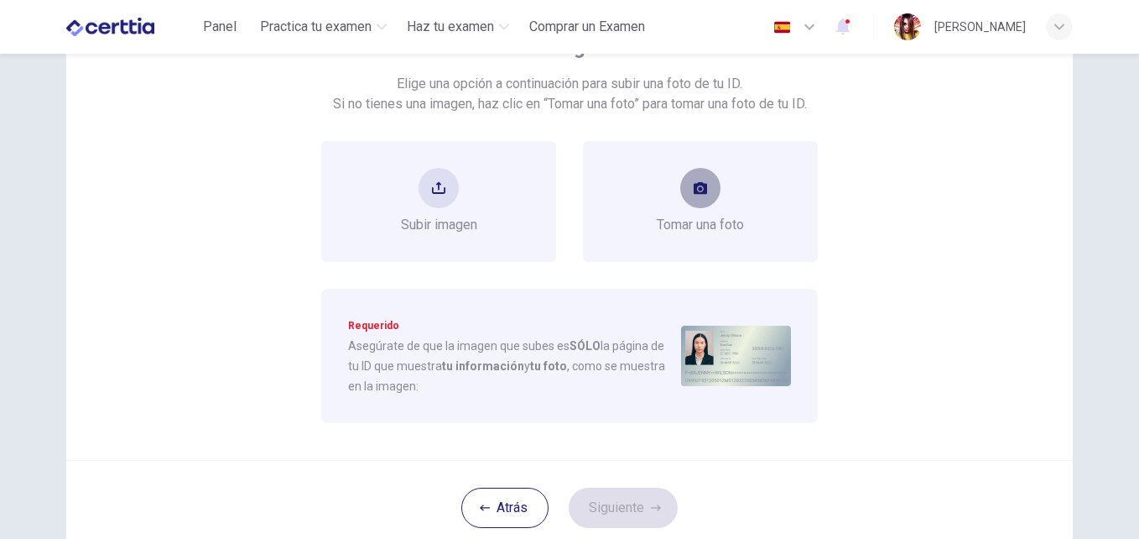
click at [696, 179] on button "take photo" at bounding box center [701, 188] width 40 height 40
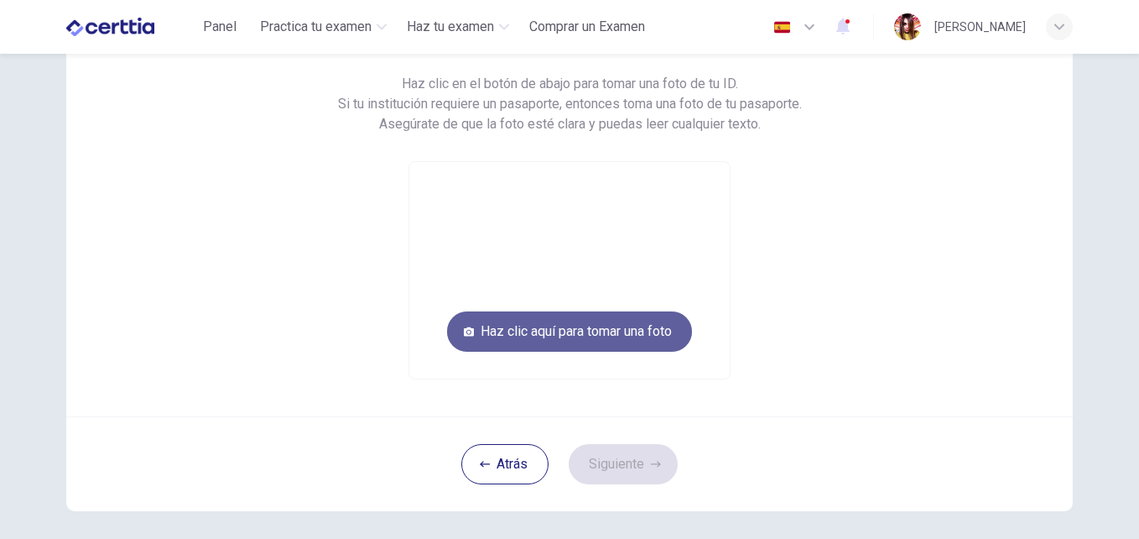
click at [660, 336] on button "Haz clic aquí para tomar una foto" at bounding box center [569, 331] width 245 height 40
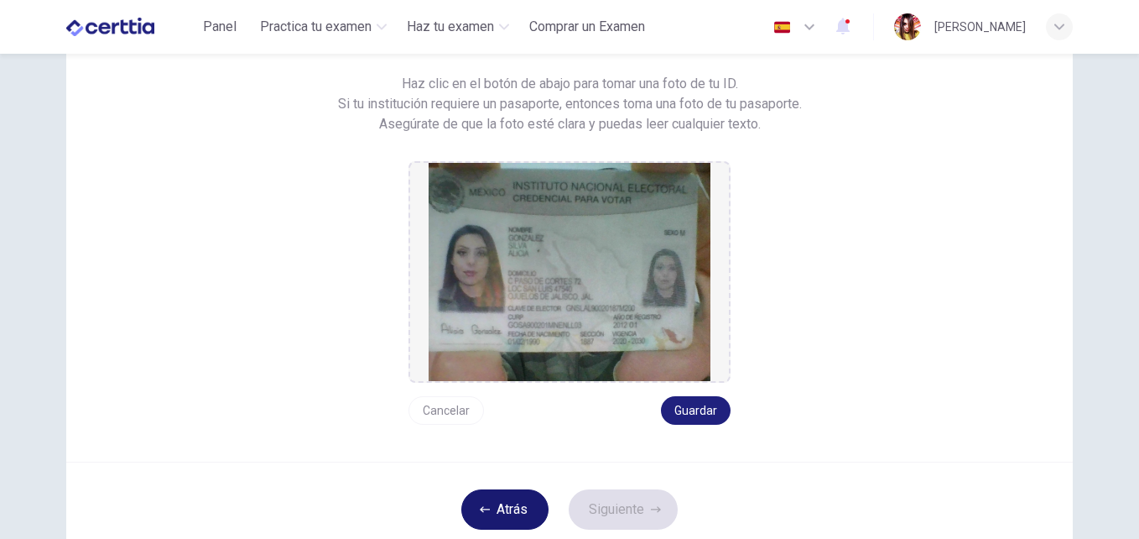
click at [505, 509] on button "Atrás" at bounding box center [505, 509] width 87 height 40
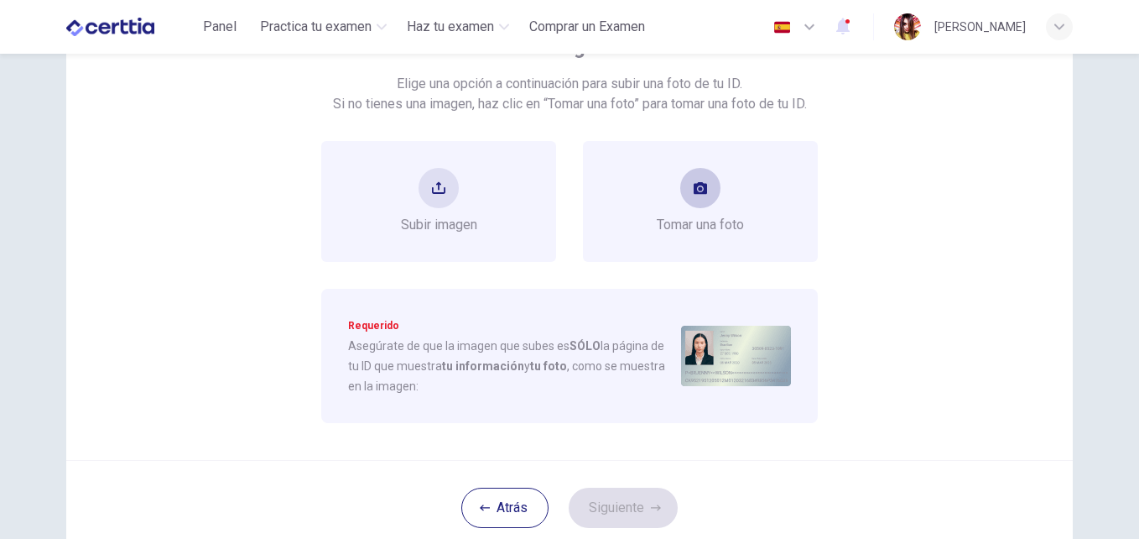
click at [671, 185] on div "Tomar una foto" at bounding box center [700, 201] width 87 height 67
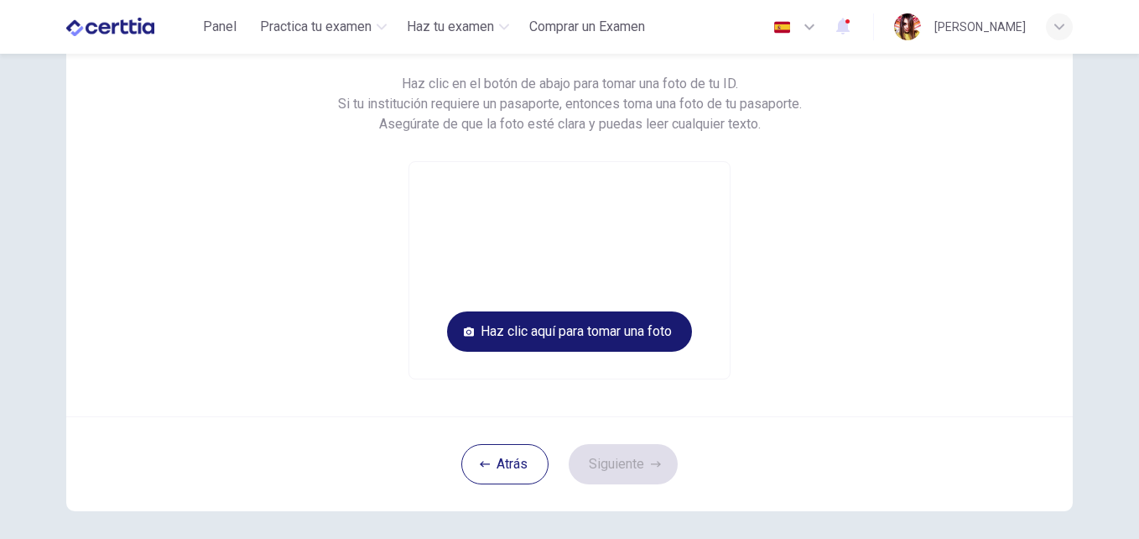
click at [669, 336] on button "Haz clic aquí para tomar una foto" at bounding box center [569, 331] width 245 height 40
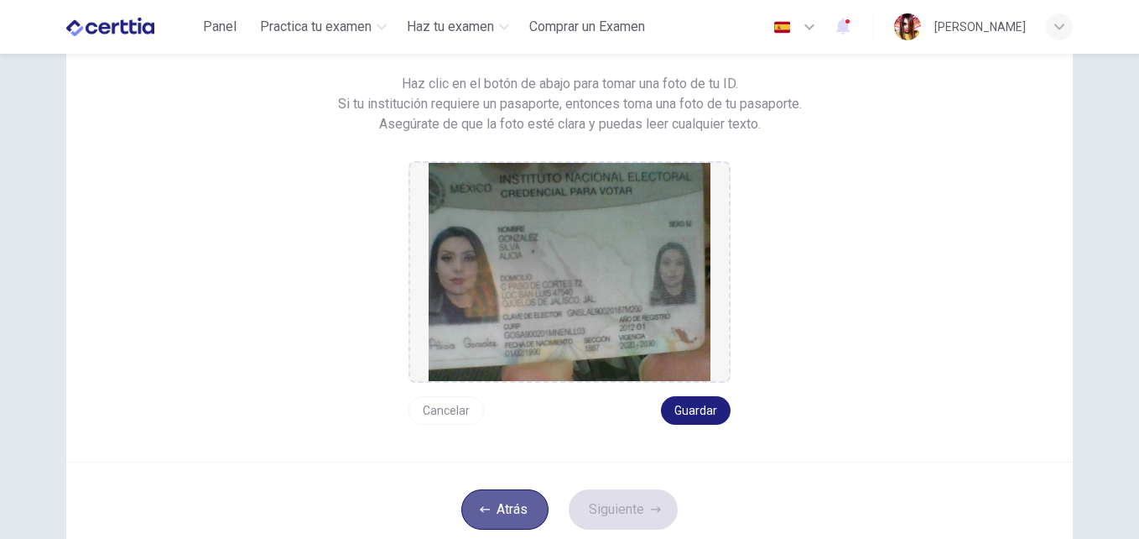
click at [509, 521] on button "Atrás" at bounding box center [505, 509] width 87 height 40
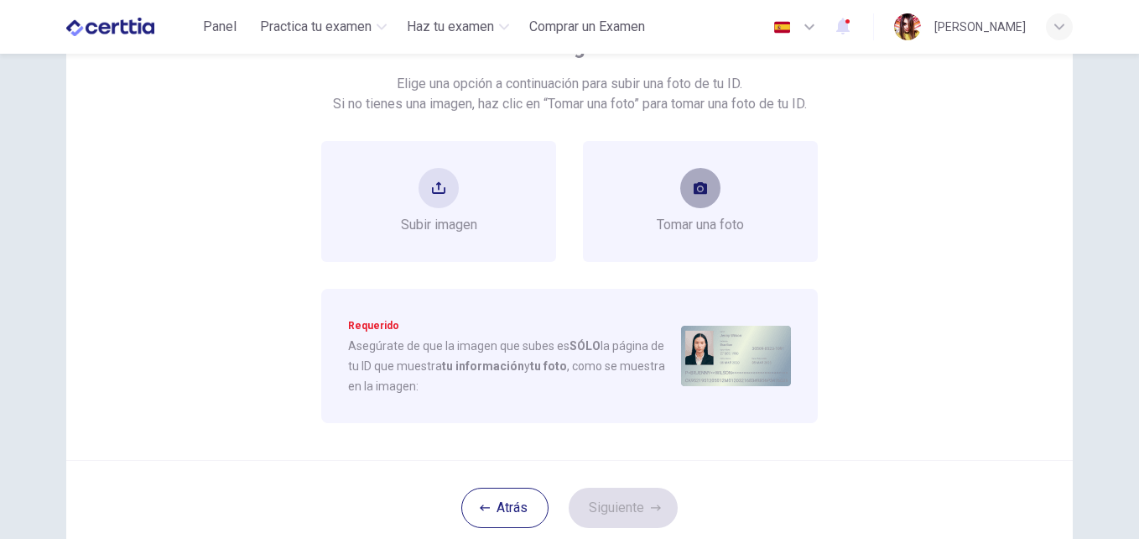
click at [684, 182] on button "take photo" at bounding box center [701, 188] width 40 height 40
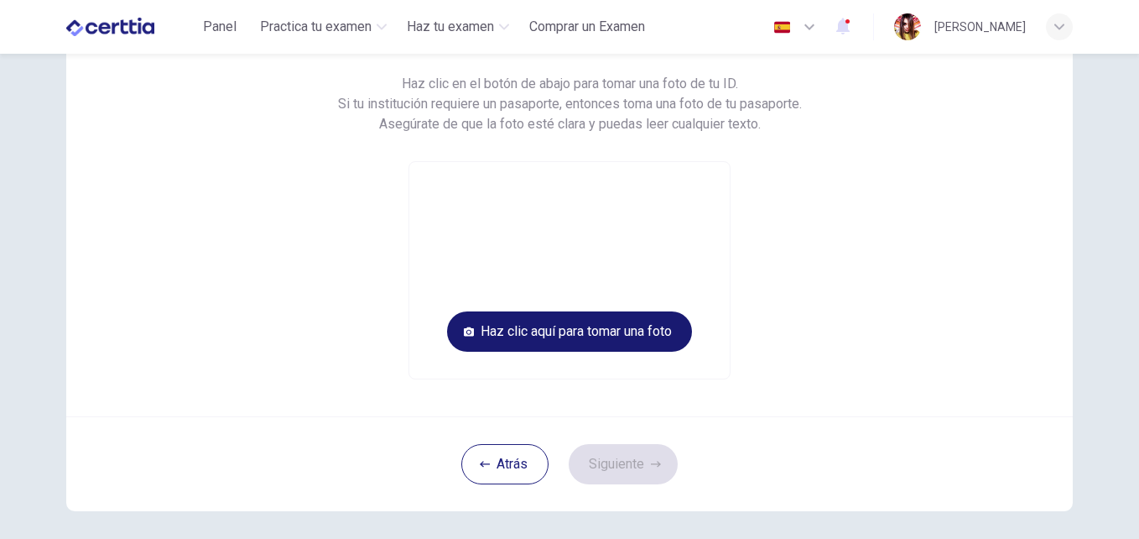
click at [497, 334] on button "Haz clic aquí para tomar una foto" at bounding box center [569, 331] width 245 height 40
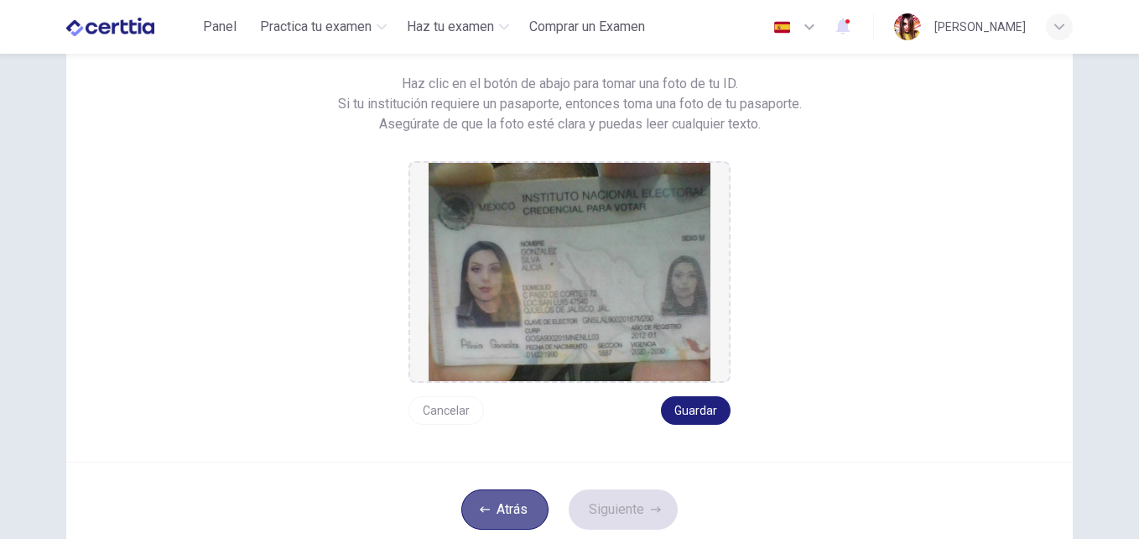
click at [511, 504] on button "Atrás" at bounding box center [505, 509] width 87 height 40
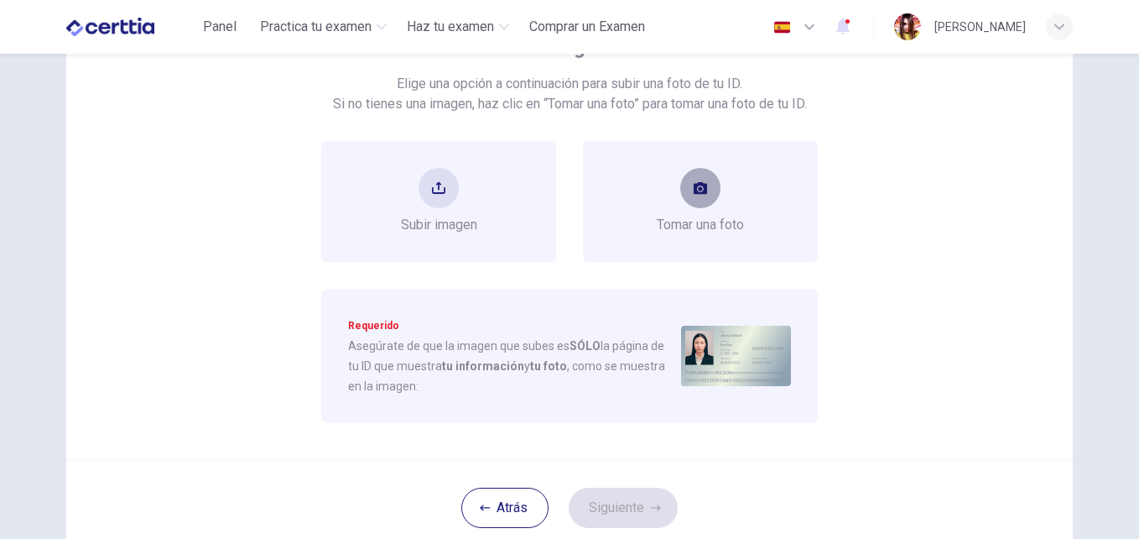
click at [697, 206] on button "take photo" at bounding box center [701, 188] width 40 height 40
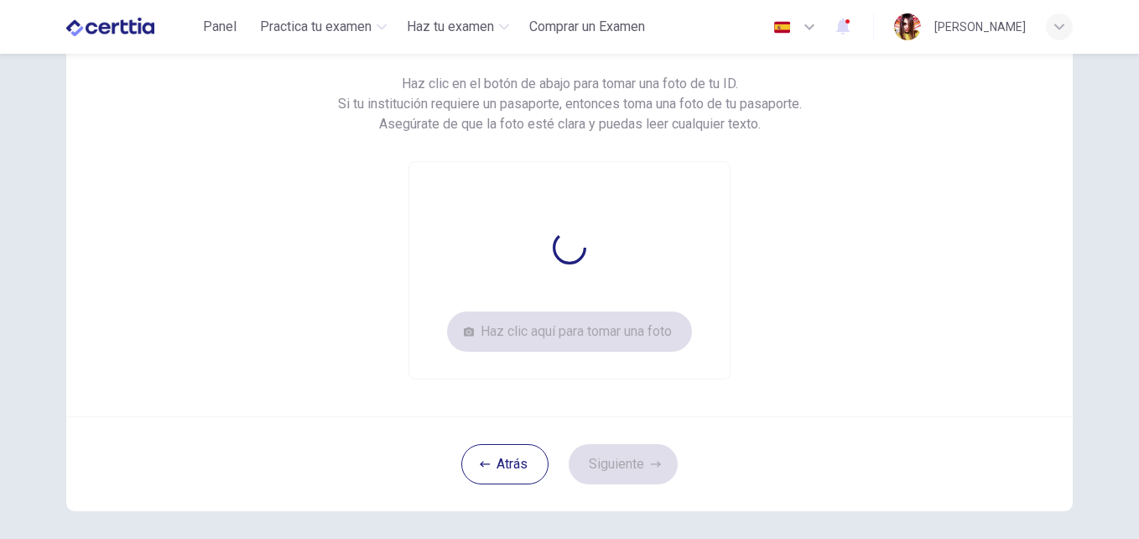
click at [697, 206] on div "Haz clic aquí para tomar una foto" at bounding box center [570, 270] width 322 height 218
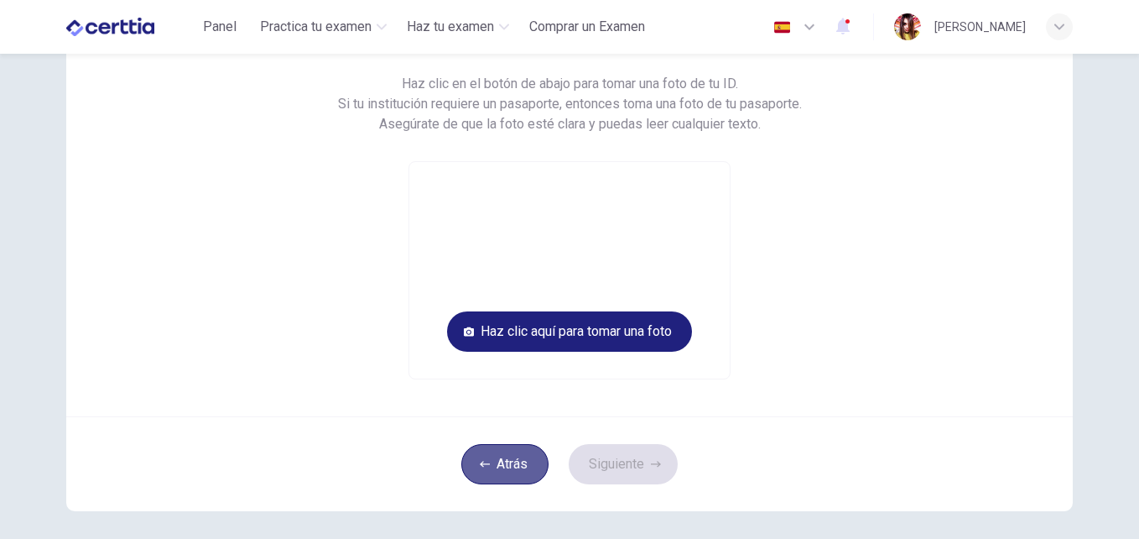
click at [503, 460] on button "Atrás" at bounding box center [505, 464] width 87 height 40
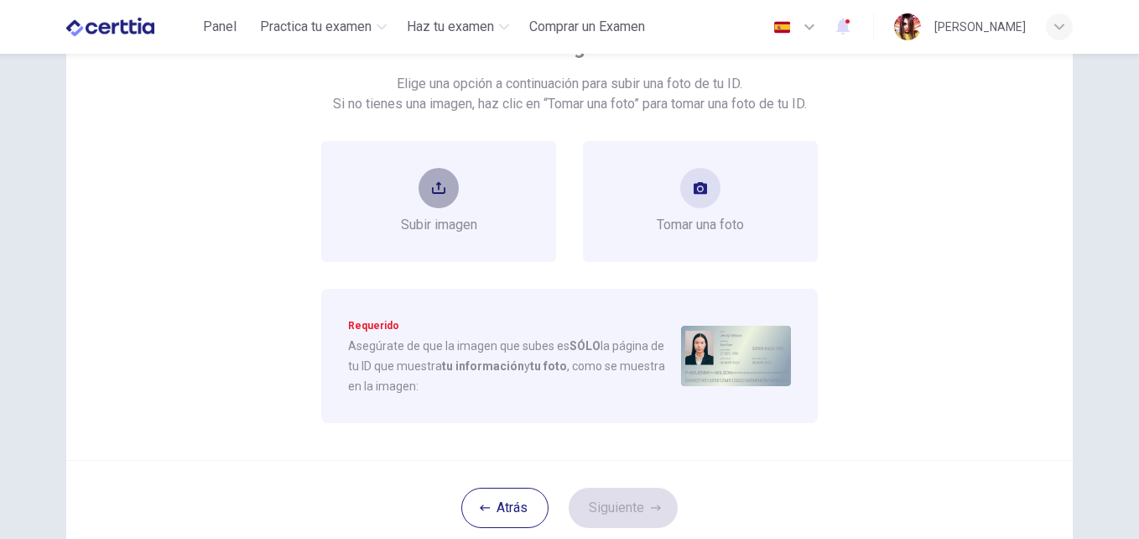
click at [423, 205] on button "upload" at bounding box center [439, 188] width 40 height 40
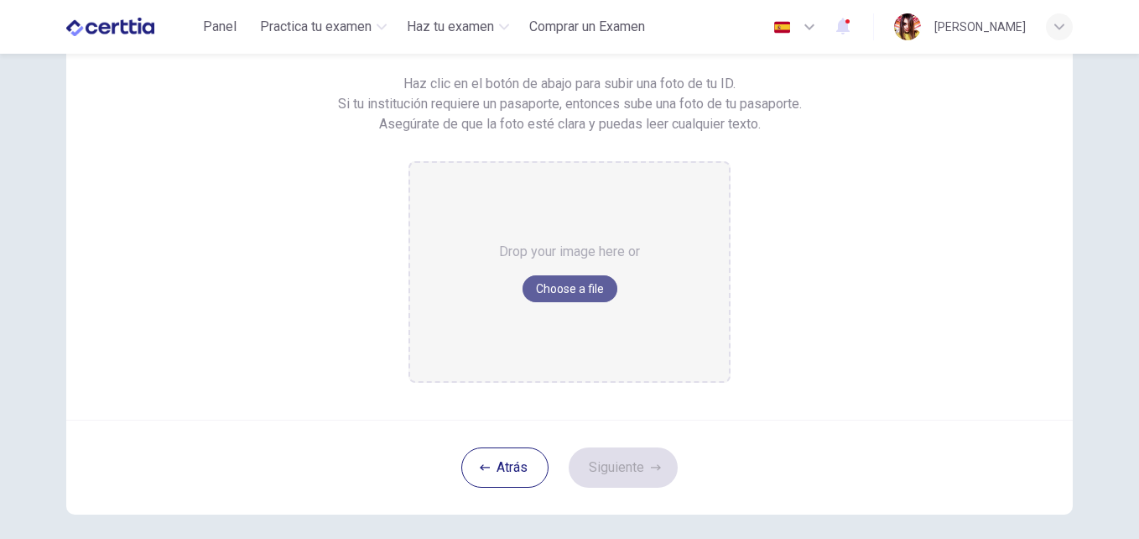
click at [550, 287] on button "Choose a file" at bounding box center [570, 288] width 95 height 27
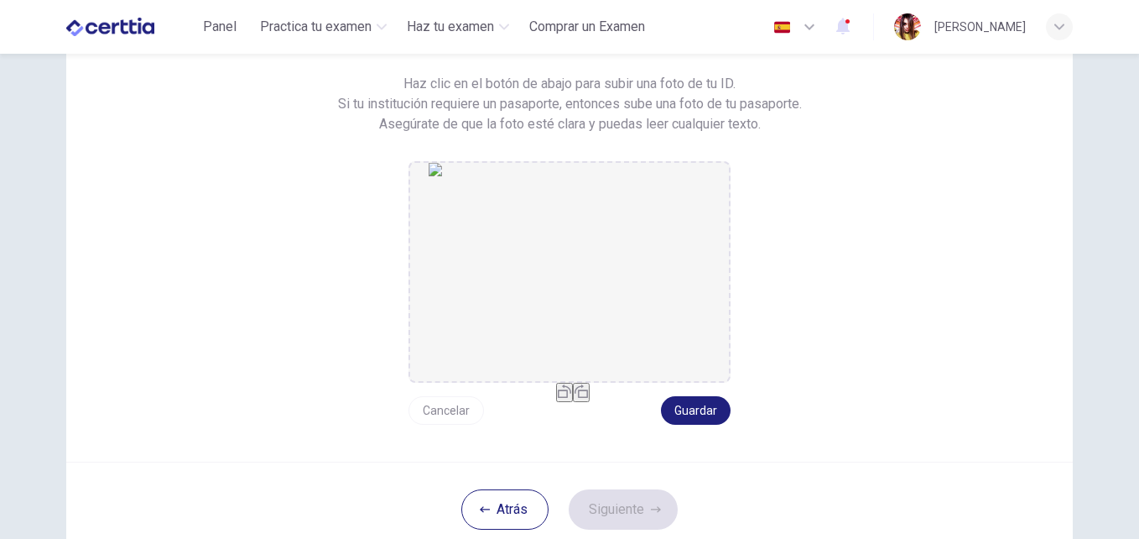
click at [558, 398] on icon "button" at bounding box center [564, 390] width 13 height 13
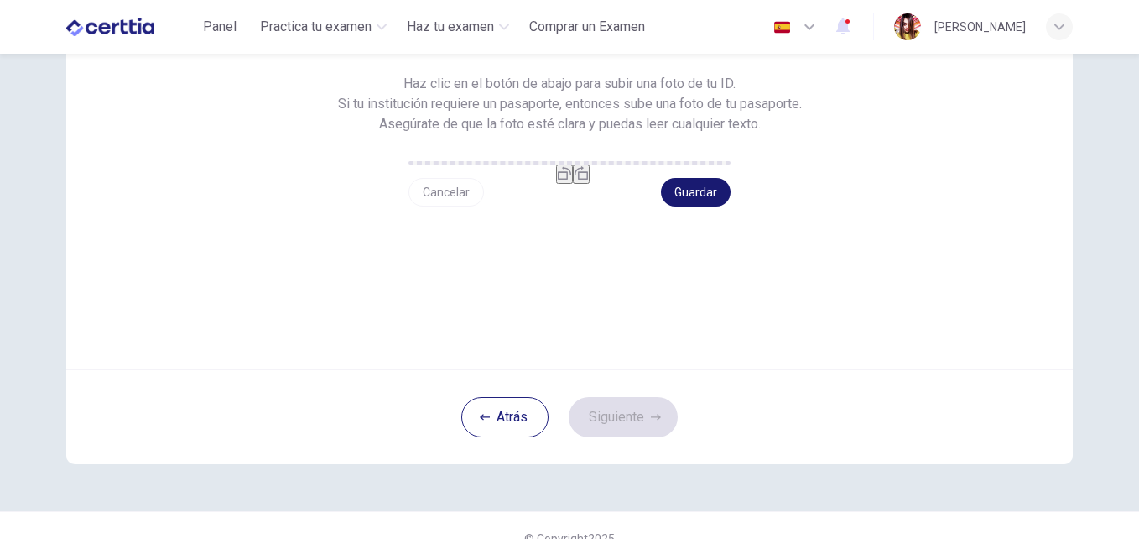
click at [689, 206] on button "Guardar" at bounding box center [696, 192] width 70 height 29
click at [631, 437] on button "Siguiente" at bounding box center [623, 417] width 109 height 40
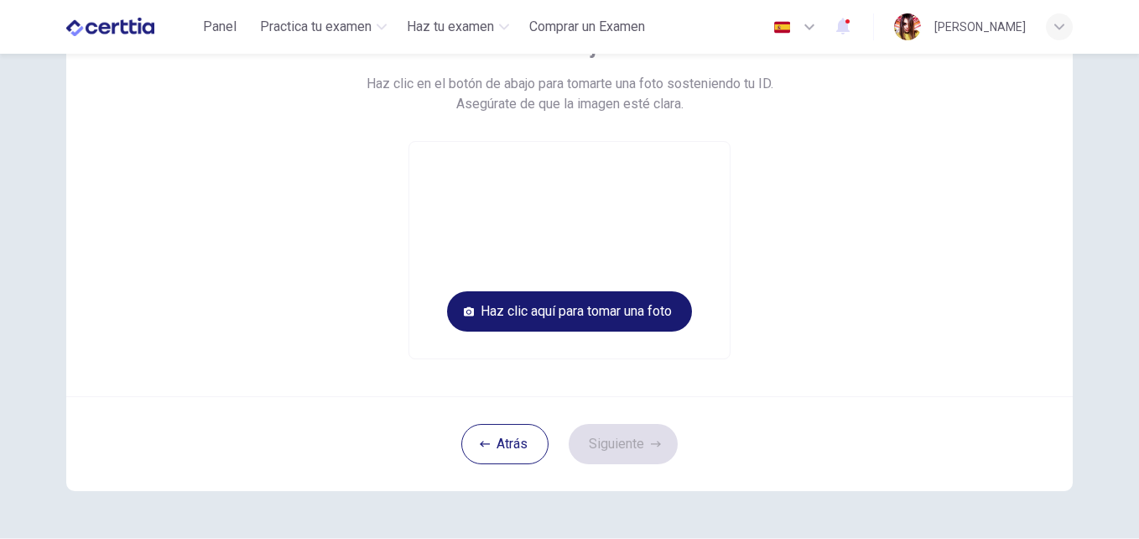
click at [610, 303] on button "Haz clic aquí para tomar una foto" at bounding box center [569, 311] width 245 height 40
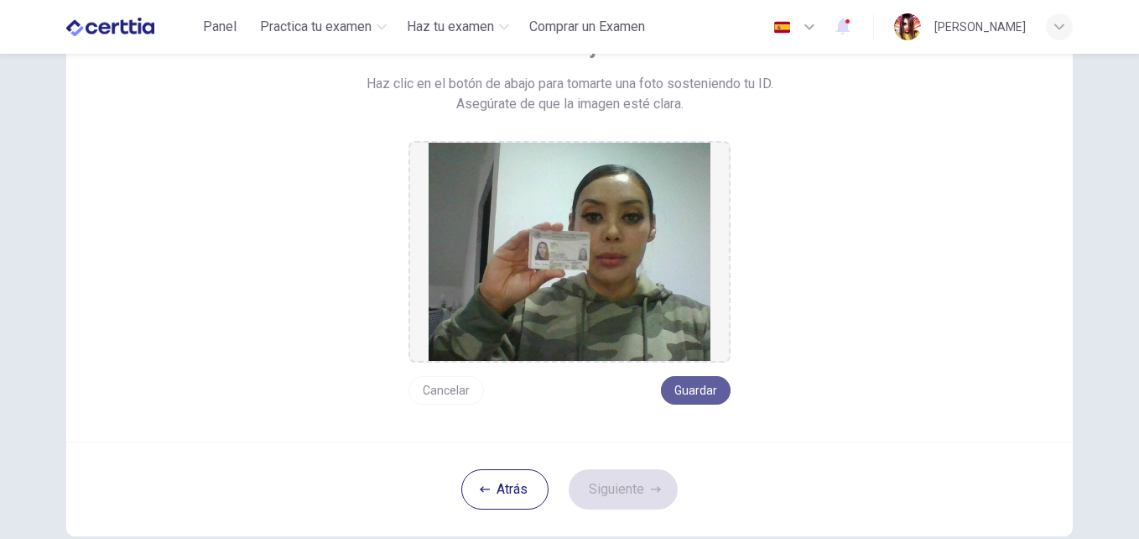
click at [706, 387] on button "Guardar" at bounding box center [696, 390] width 70 height 29
click at [623, 487] on button "Siguiente" at bounding box center [623, 489] width 109 height 40
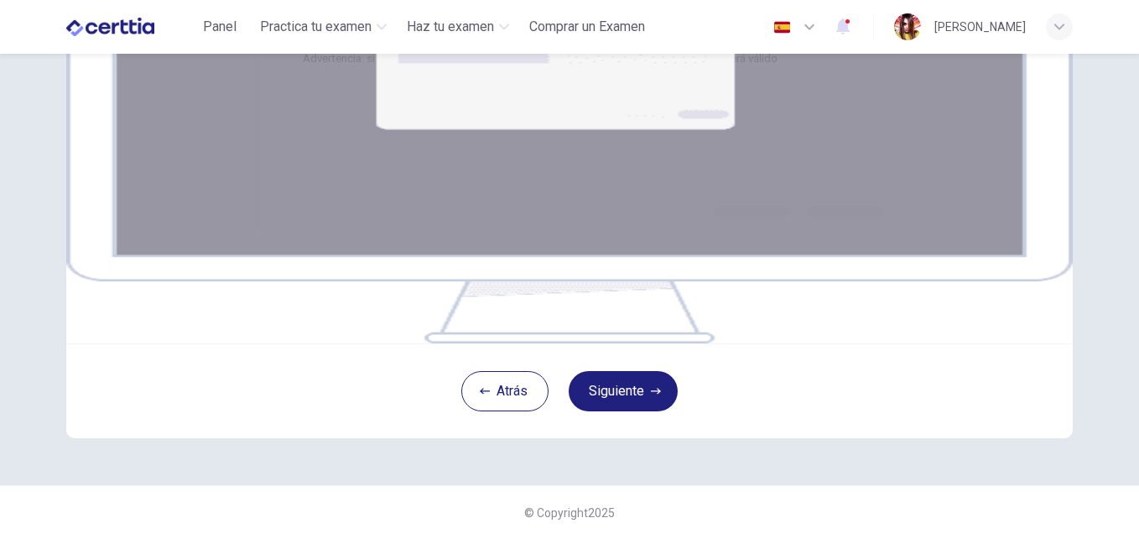
scroll to position [269, 0]
click at [623, 411] on button "Siguiente" at bounding box center [623, 391] width 109 height 40
click at [627, 411] on button "Siguiente" at bounding box center [623, 391] width 109 height 40
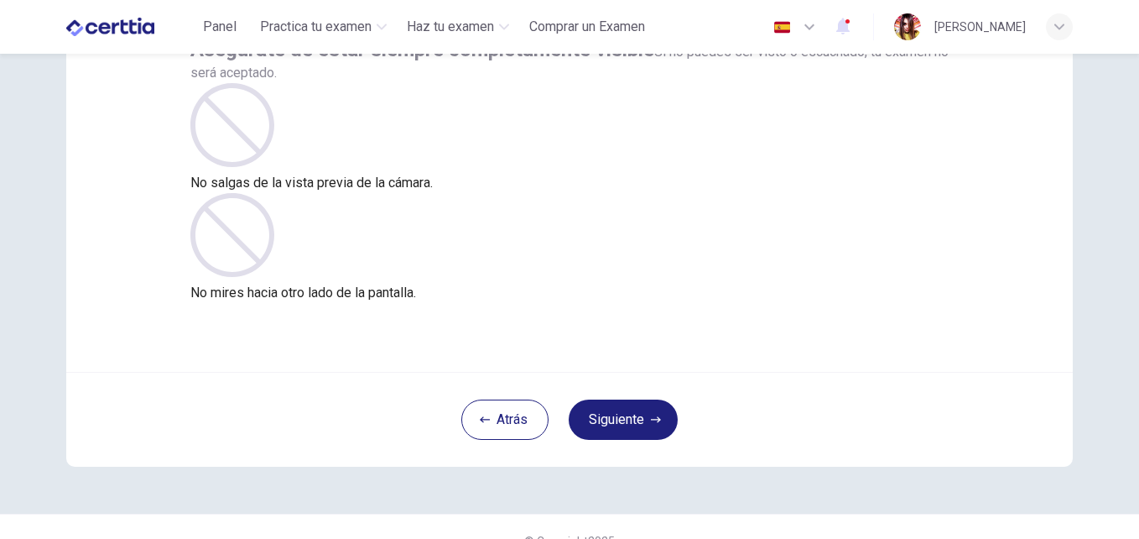
scroll to position [160, 0]
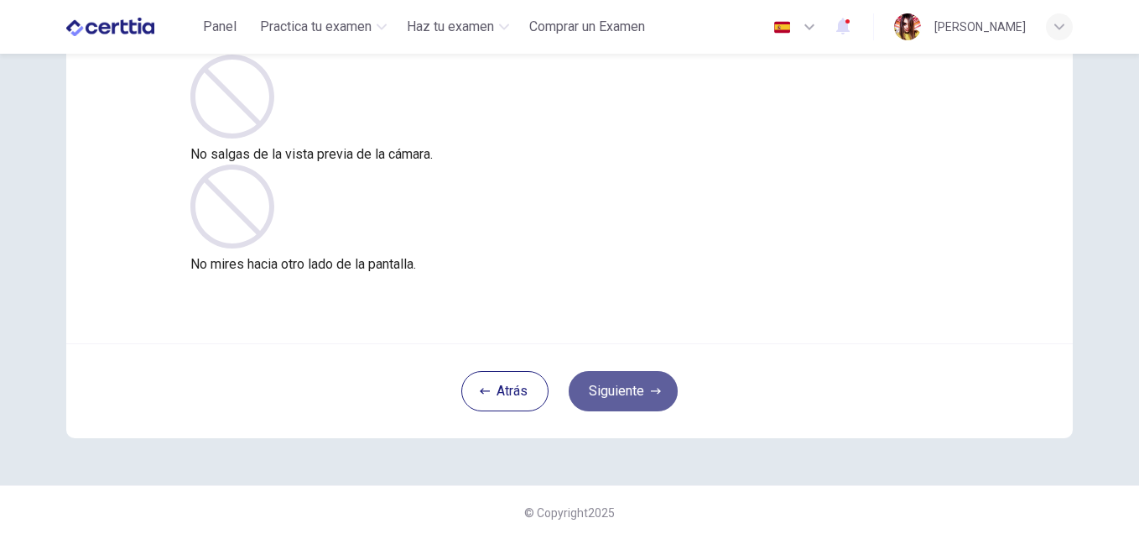
click at [651, 394] on icon "button" at bounding box center [656, 391] width 10 height 10
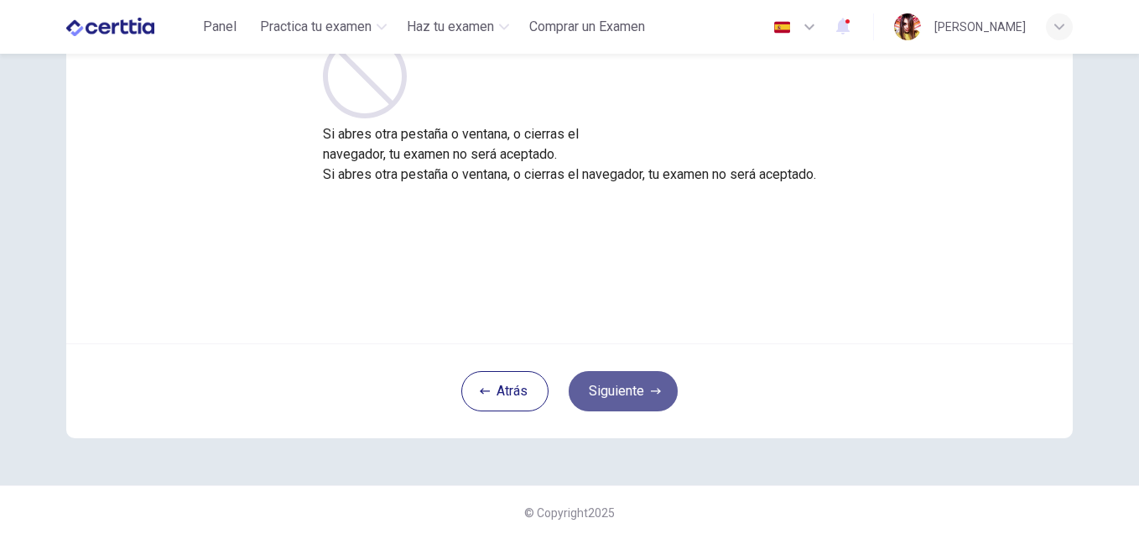
click at [637, 390] on button "Siguiente" at bounding box center [623, 391] width 109 height 40
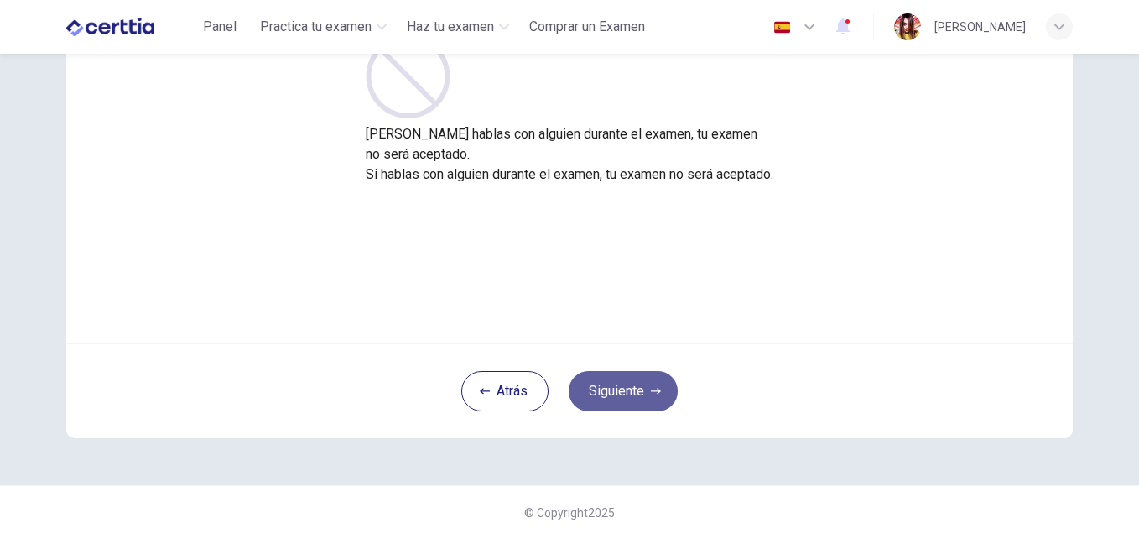
click at [637, 390] on button "Siguiente" at bounding box center [623, 391] width 109 height 40
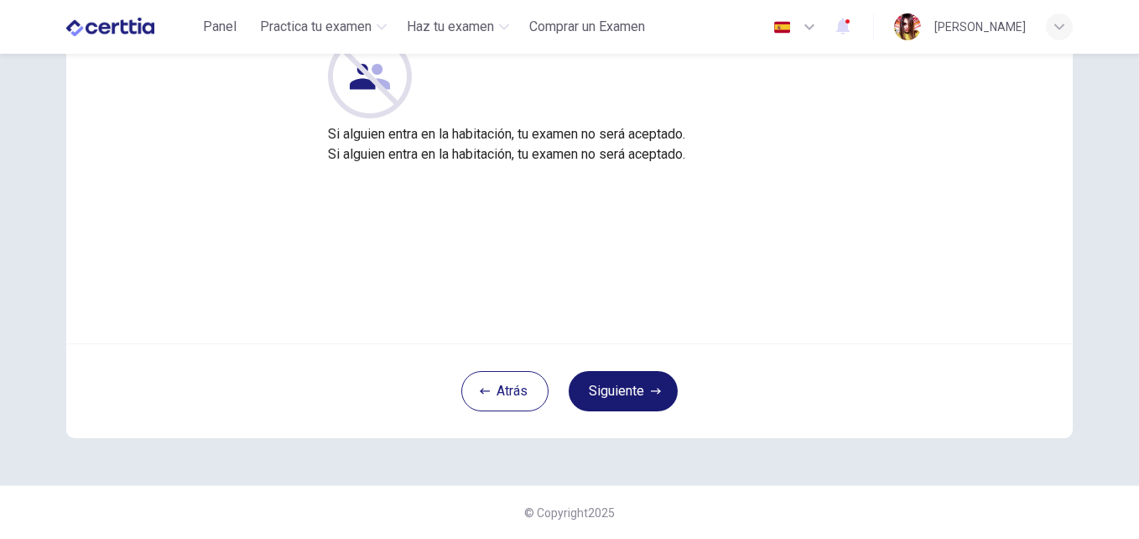
click at [637, 390] on button "Siguiente" at bounding box center [623, 391] width 109 height 40
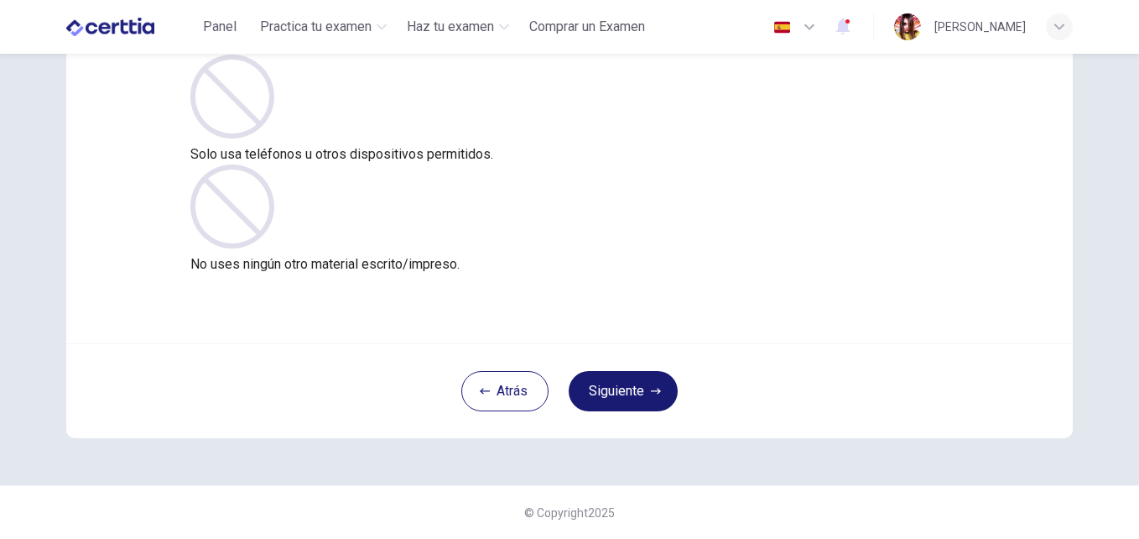
click at [637, 390] on button "Siguiente" at bounding box center [623, 391] width 109 height 40
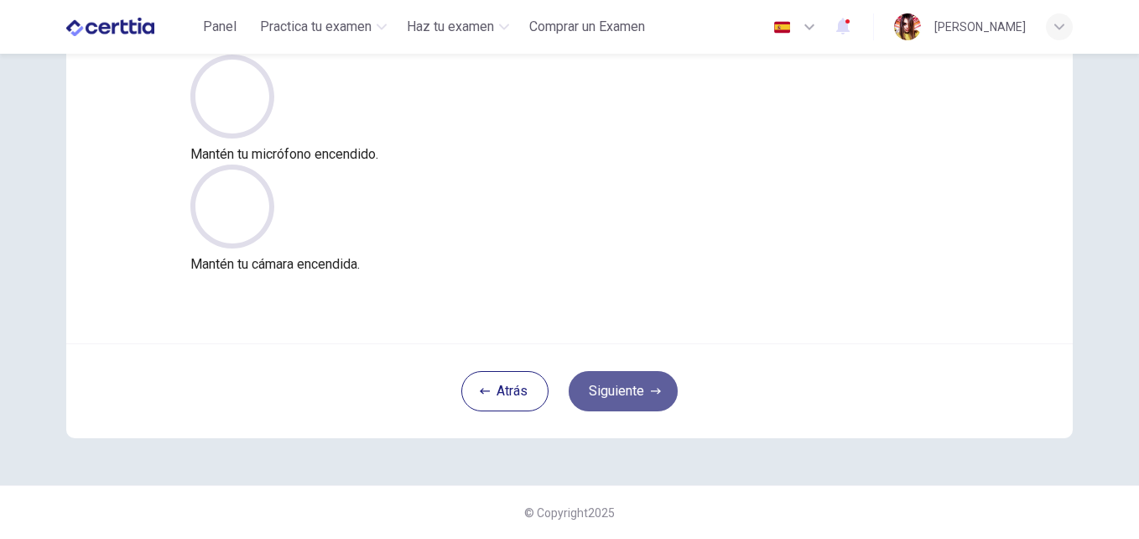
click at [637, 390] on button "Siguiente" at bounding box center [623, 391] width 109 height 40
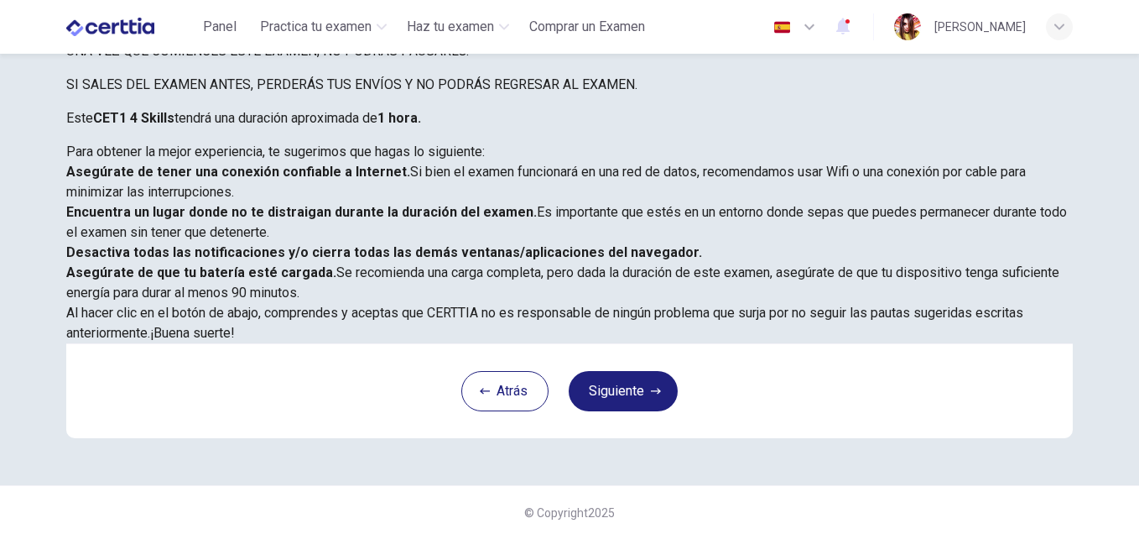
scroll to position [394, 0]
click at [523, 395] on button "Atrás" at bounding box center [505, 391] width 87 height 40
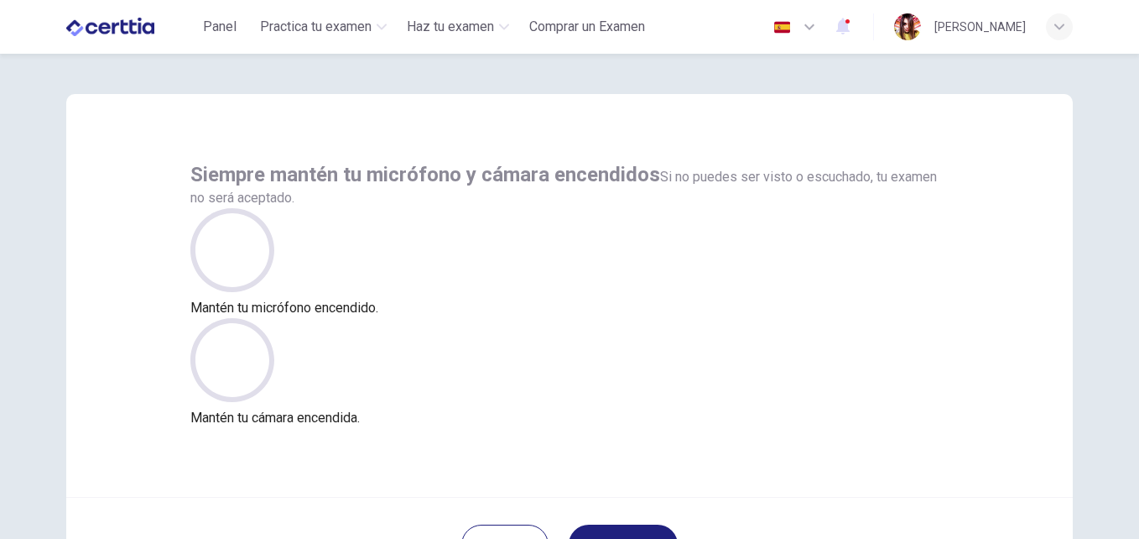
scroll to position [0, 0]
